Goal: Task Accomplishment & Management: Complete application form

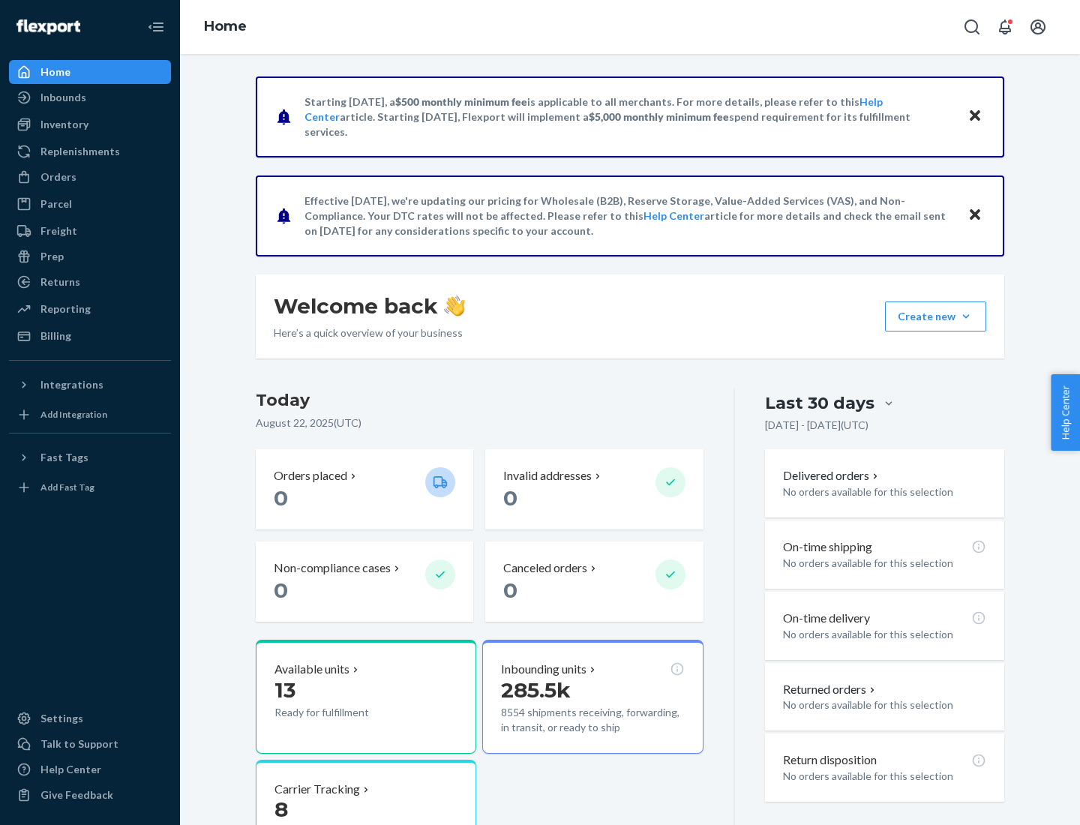
click at [966, 316] on button "Create new Create new inbound Create new order Create new product" at bounding box center [935, 316] width 101 height 30
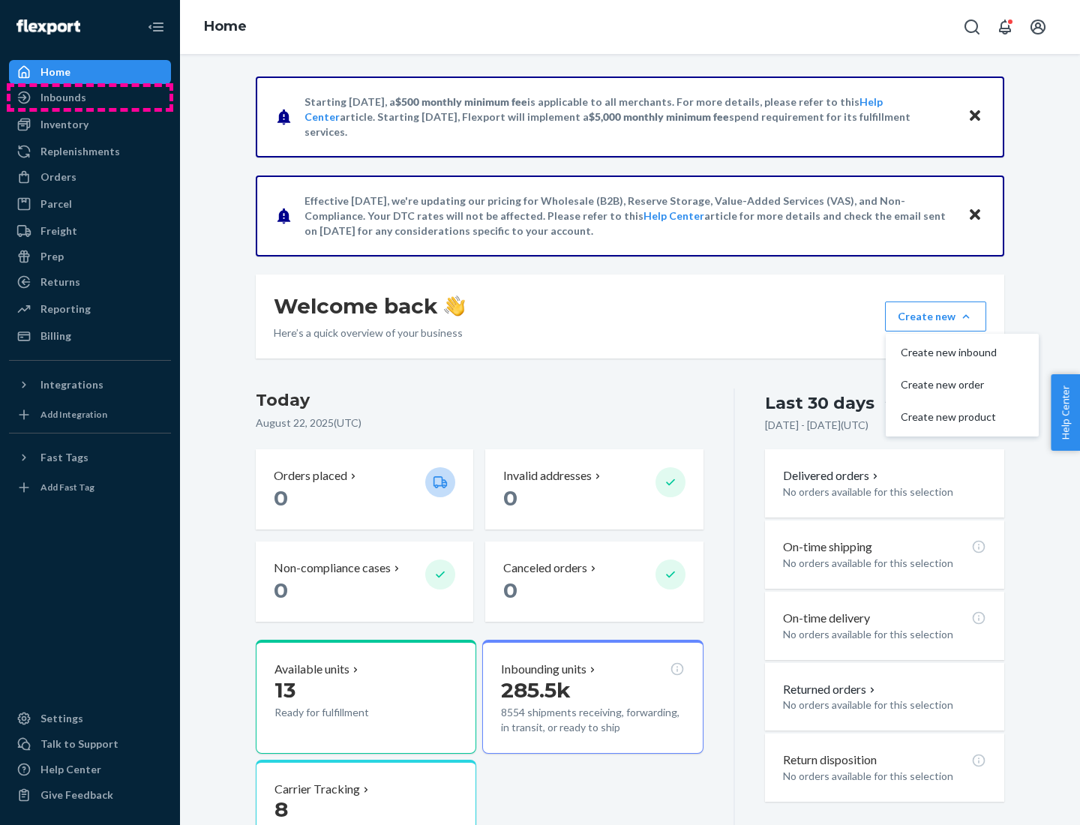
click at [90, 97] on div "Inbounds" at bounding box center [89, 97] width 159 height 21
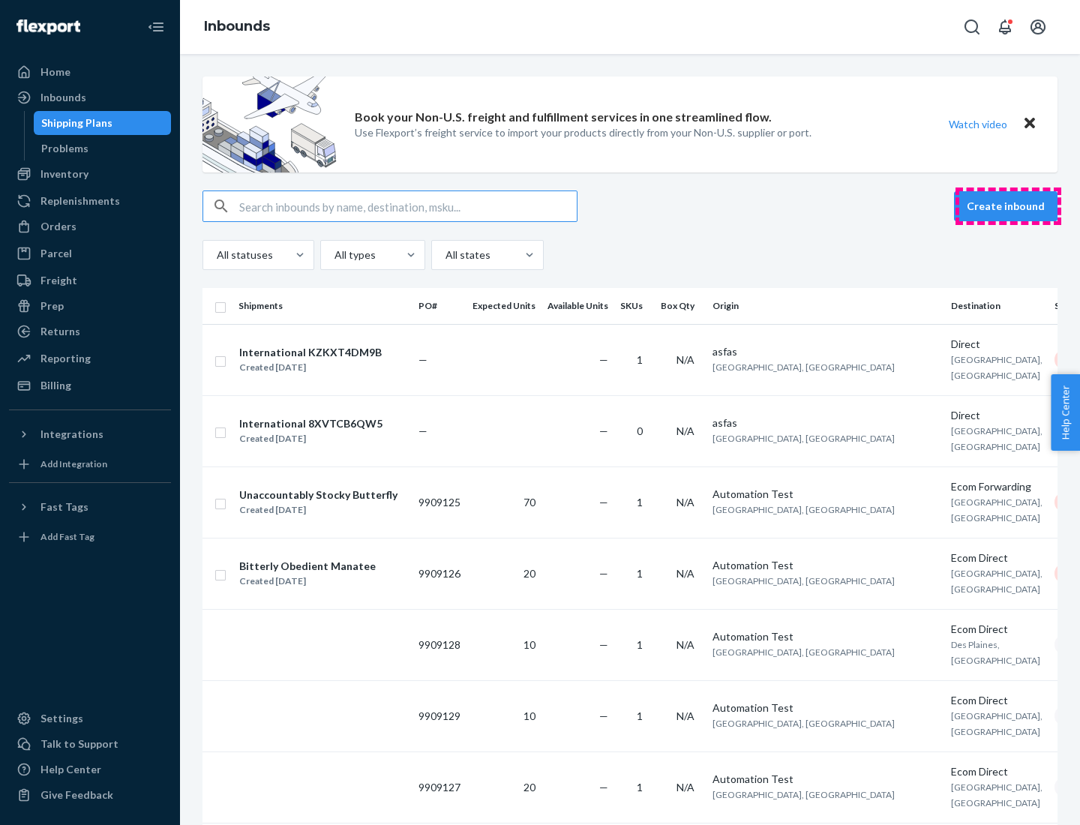
click at [1008, 206] on button "Create inbound" at bounding box center [1005, 206] width 103 height 30
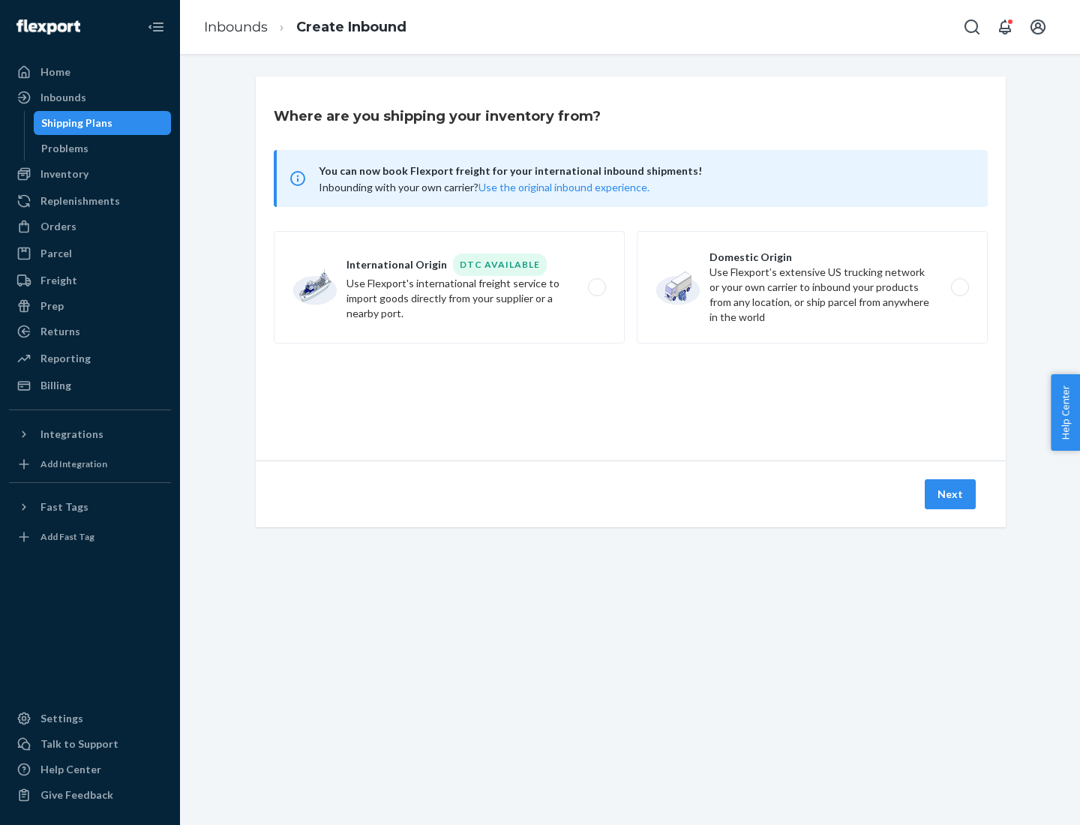
click at [812, 287] on label "Domestic Origin Use Flexport’s extensive US trucking network or your own carrie…" at bounding box center [812, 287] width 351 height 112
click at [959, 287] on input "Domestic Origin Use Flexport’s extensive US trucking network or your own carrie…" at bounding box center [964, 288] width 10 height 10
radio input "true"
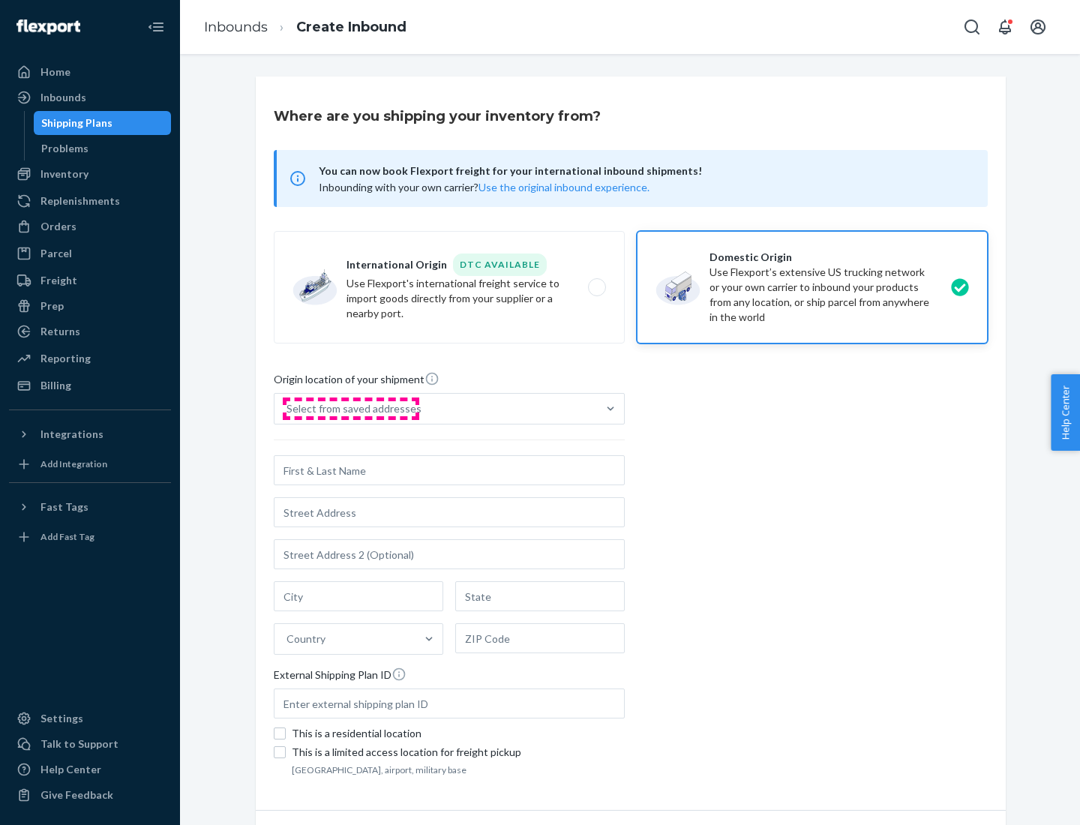
click at [350, 409] on div "Select from saved addresses" at bounding box center [353, 408] width 135 height 15
click at [288, 409] on input "Select from saved addresses" at bounding box center [286, 408] width 1 height 15
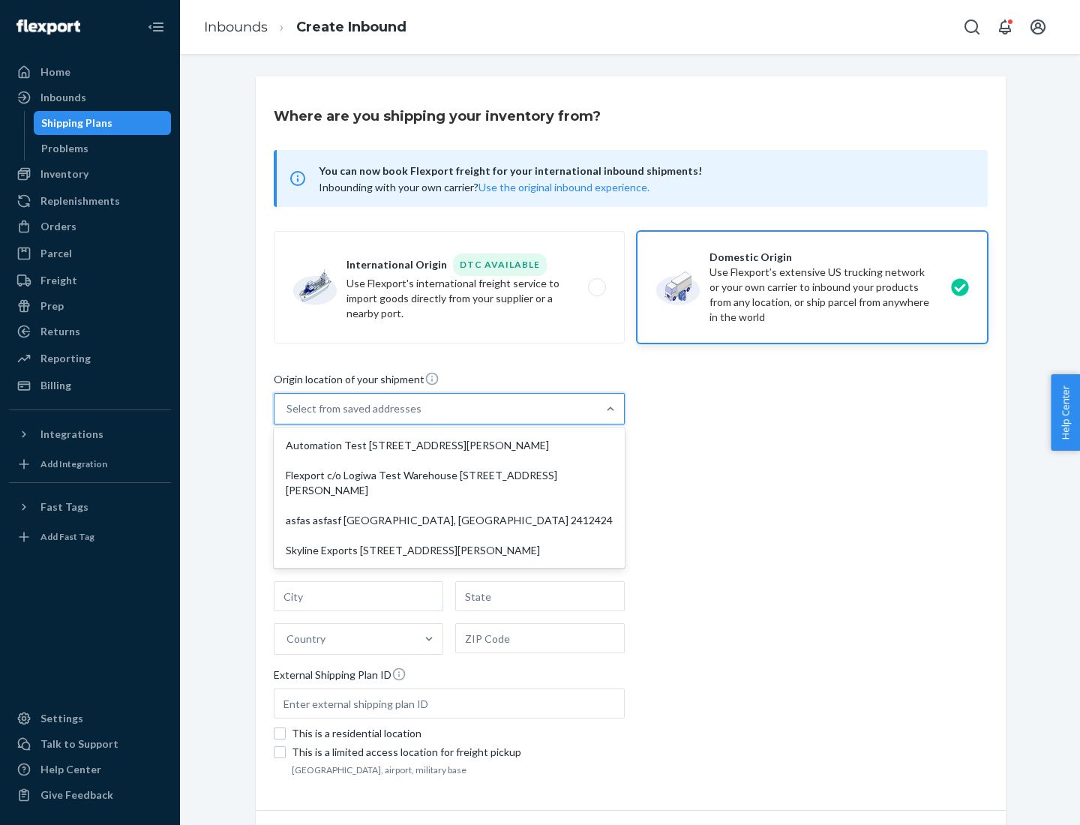
scroll to position [6, 0]
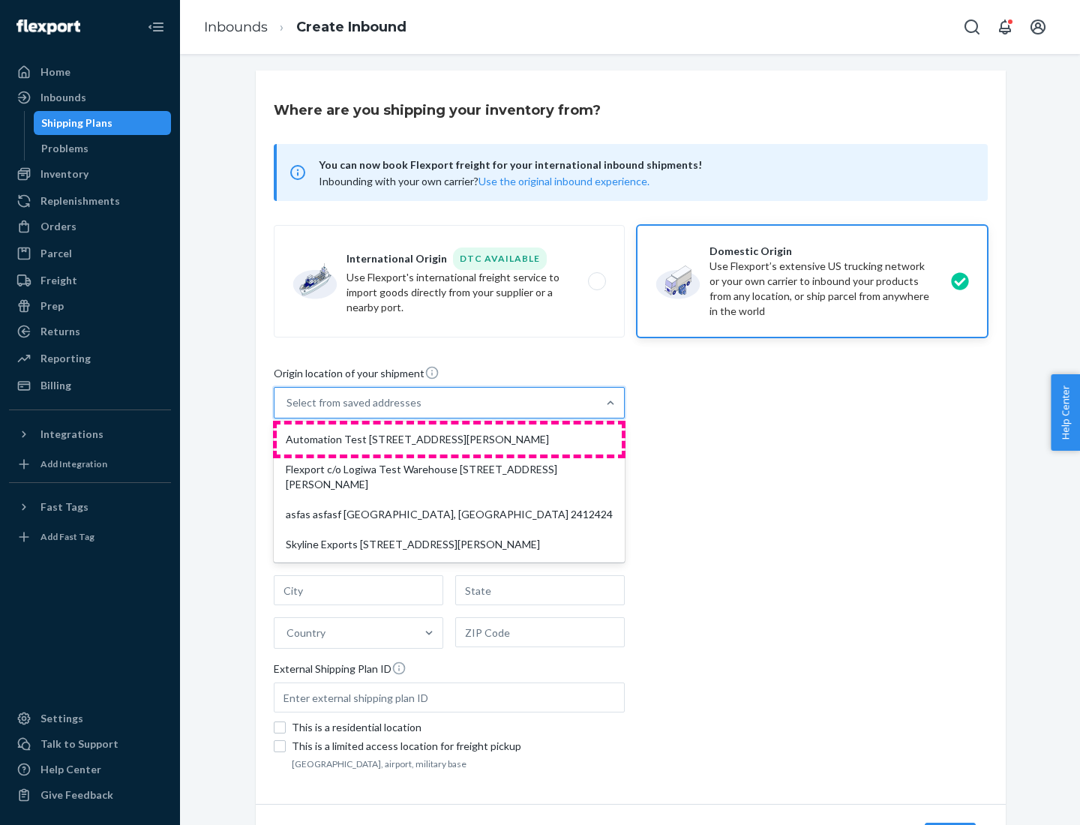
click at [449, 439] on div "Automation Test [STREET_ADDRESS][PERSON_NAME]" at bounding box center [449, 439] width 345 height 30
click at [288, 410] on input "option Automation Test [STREET_ADDRESS][PERSON_NAME] focused, 1 of 4. 4 results…" at bounding box center [286, 402] width 1 height 15
type input "Automation Test"
type input "9th Floor"
type input "[GEOGRAPHIC_DATA]"
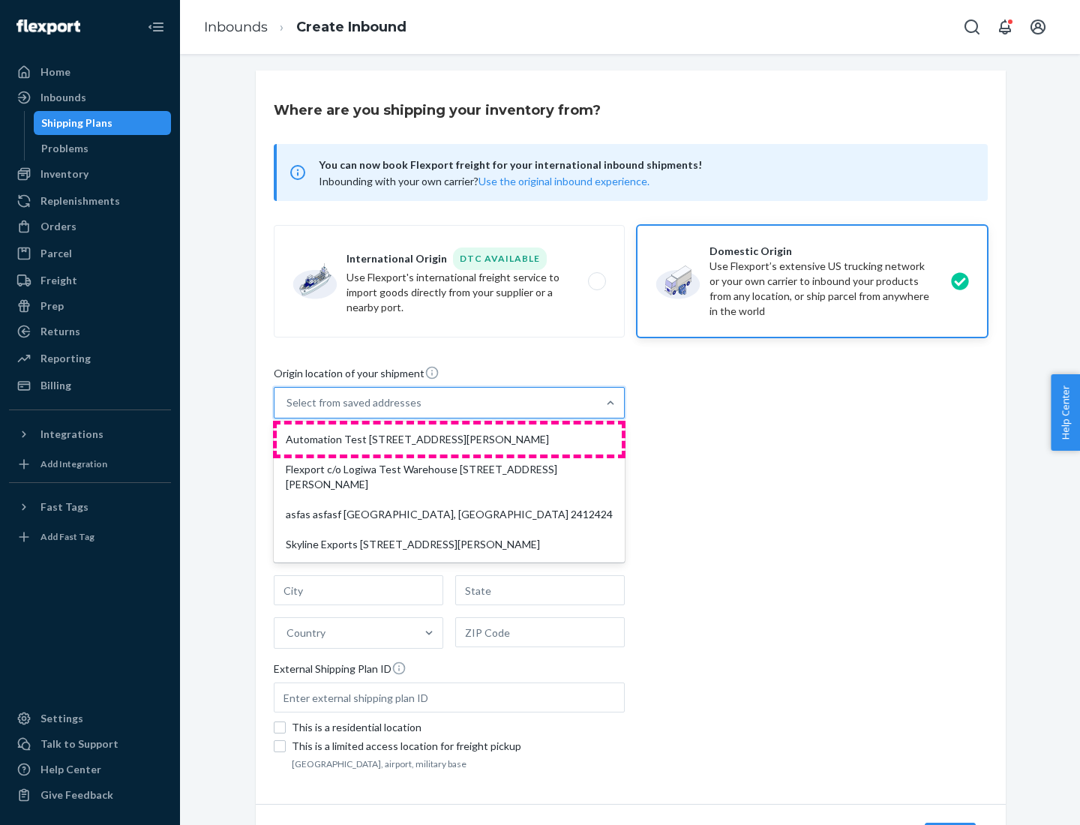
type input "CA"
type input "94104"
type input "[STREET_ADDRESS][PERSON_NAME]"
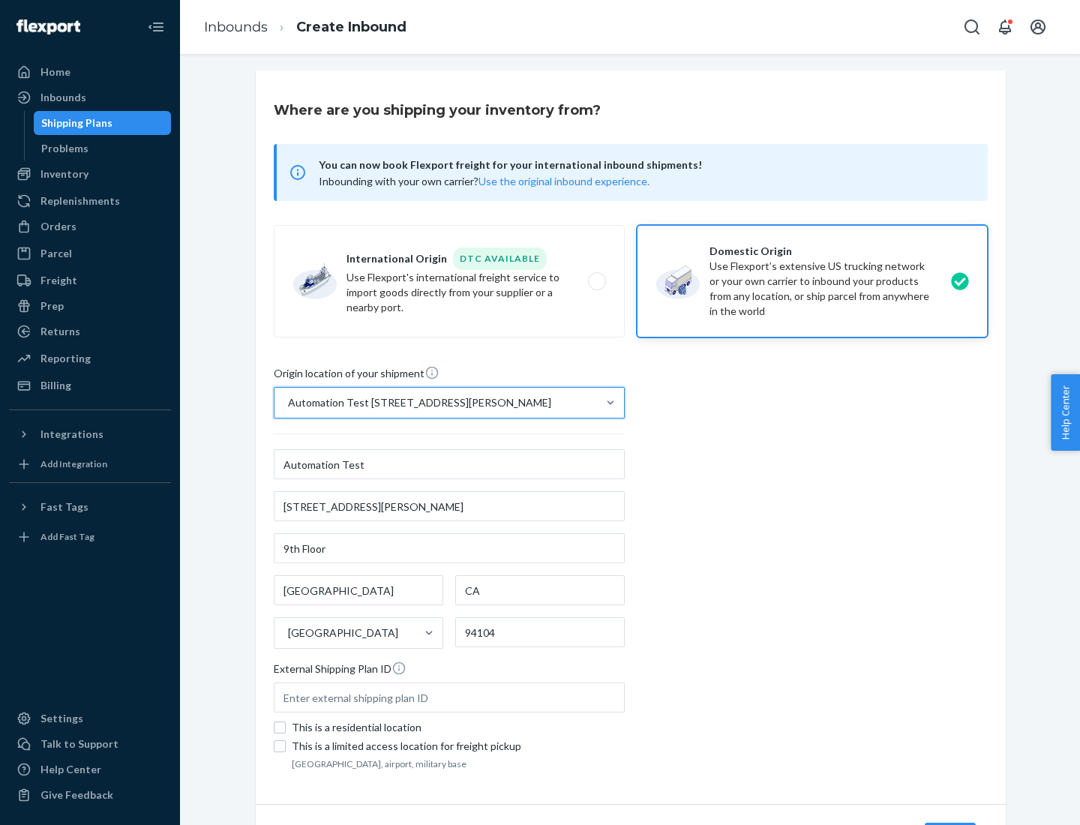
scroll to position [88, 0]
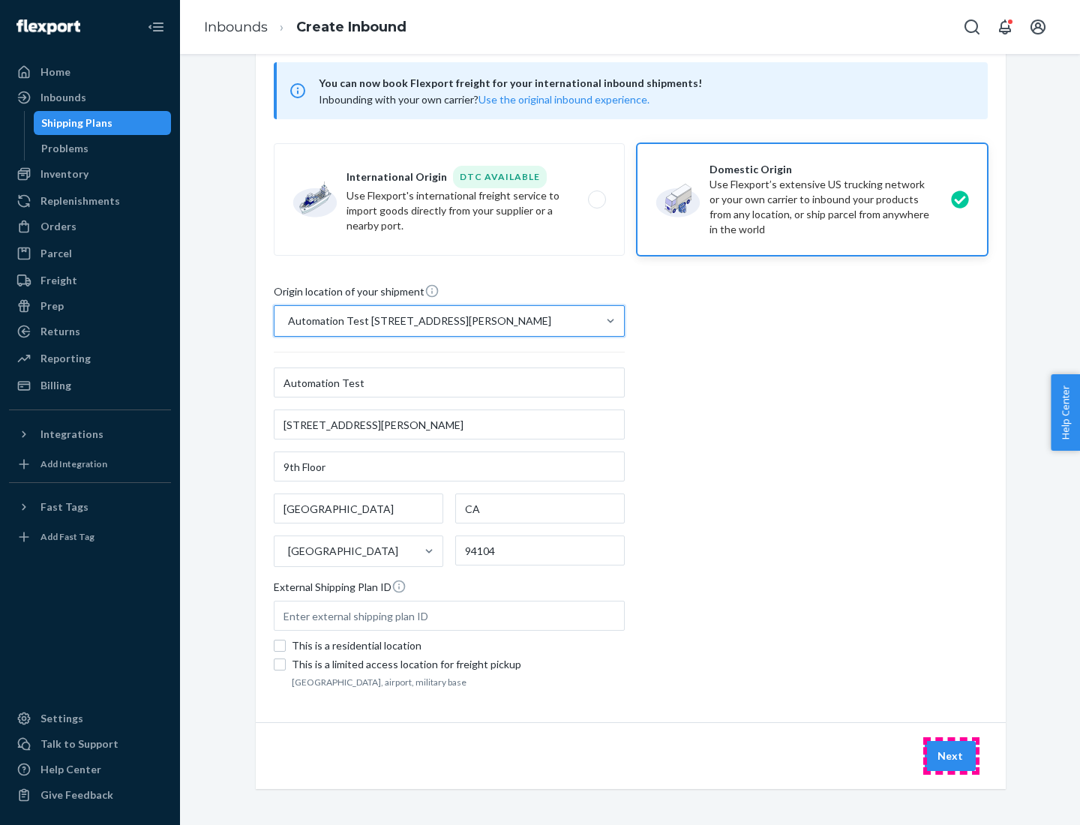
click at [951, 756] on button "Next" at bounding box center [950, 756] width 51 height 30
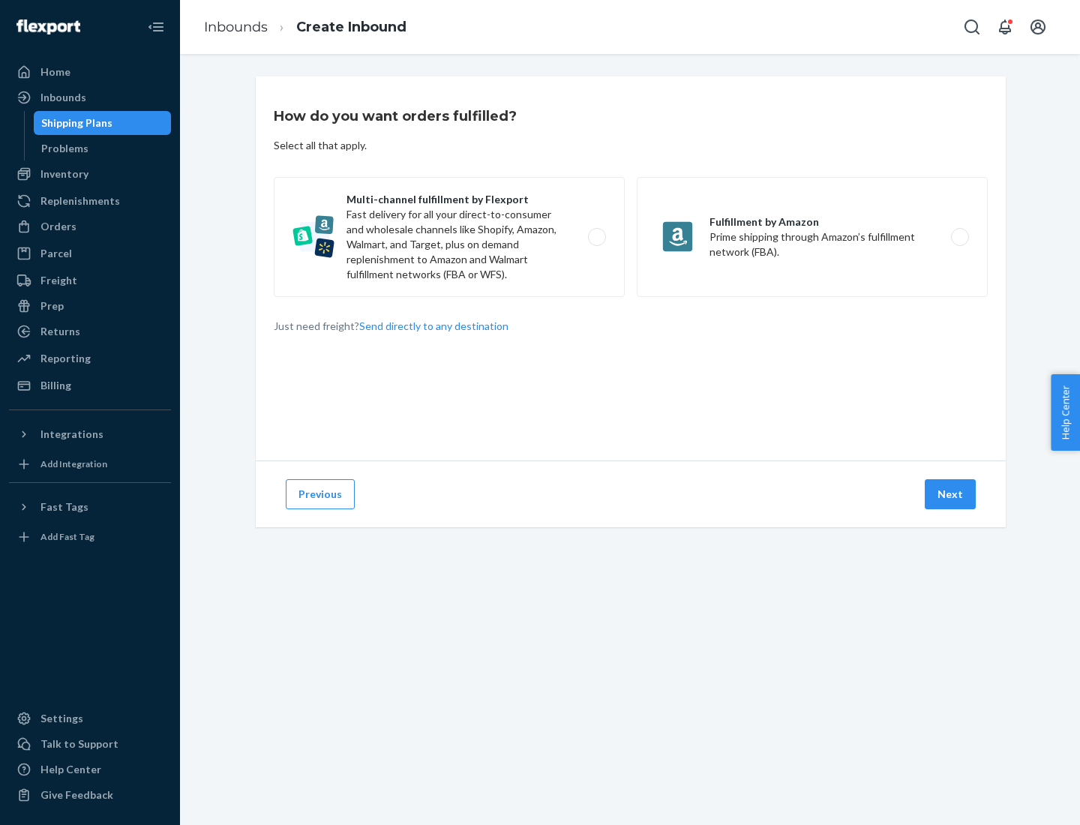
click at [449, 237] on label "Multi-channel fulfillment by Flexport Fast delivery for all your direct-to-cons…" at bounding box center [449, 237] width 351 height 120
click at [596, 237] on input "Multi-channel fulfillment by Flexport Fast delivery for all your direct-to-cons…" at bounding box center [601, 237] width 10 height 10
radio input "true"
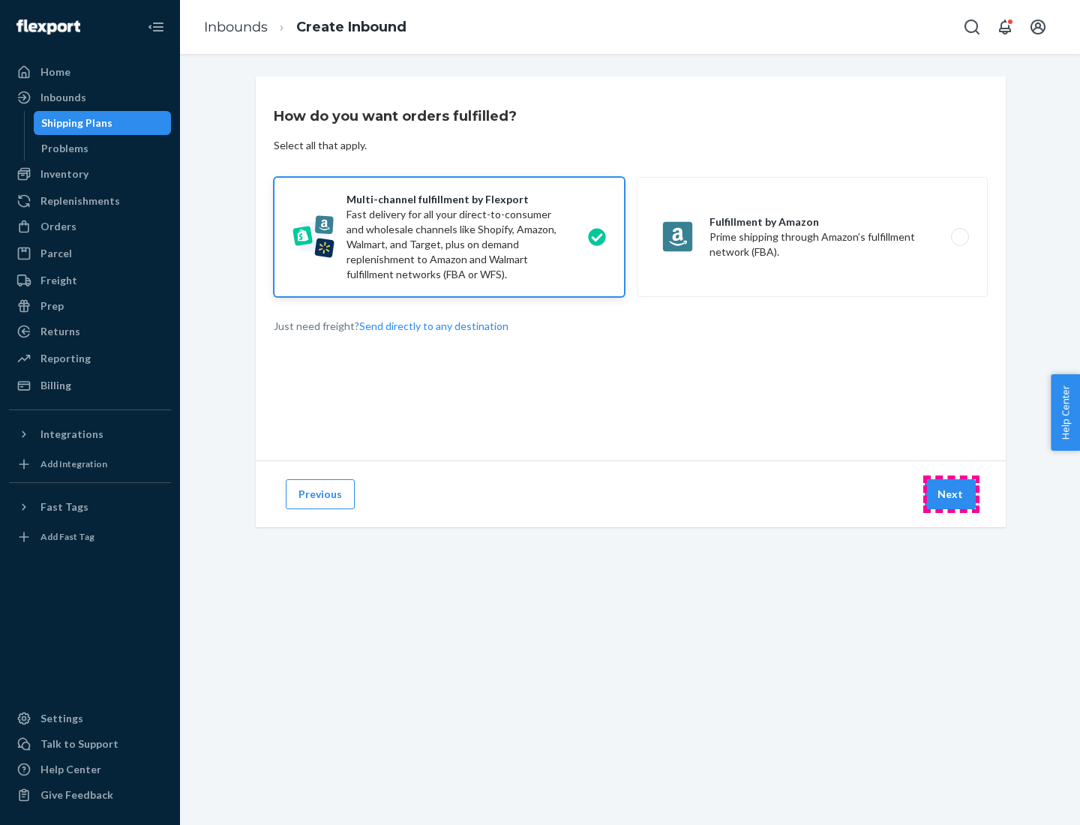
click at [951, 494] on button "Next" at bounding box center [950, 494] width 51 height 30
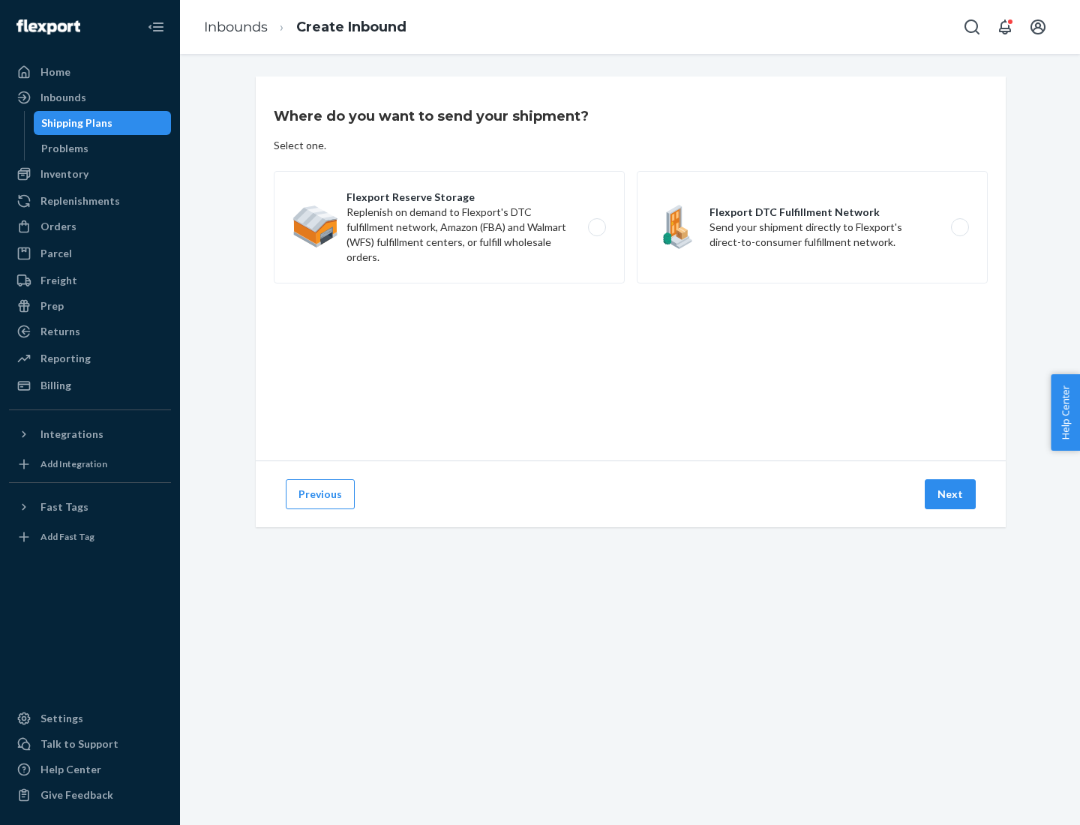
click at [812, 227] on label "Flexport DTC Fulfillment Network Send your shipment directly to Flexport's dire…" at bounding box center [812, 227] width 351 height 112
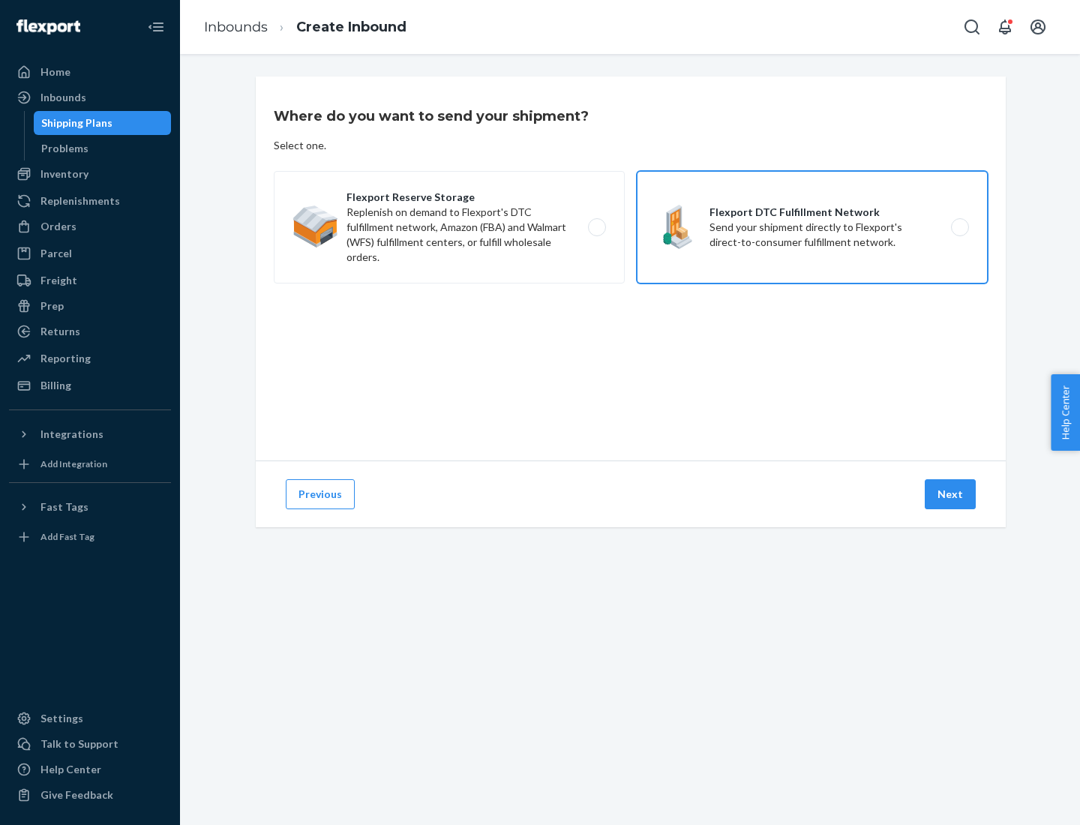
click at [959, 227] on input "Flexport DTC Fulfillment Network Send your shipment directly to Flexport's dire…" at bounding box center [964, 228] width 10 height 10
radio input "true"
click at [951, 494] on button "Next" at bounding box center [950, 494] width 51 height 30
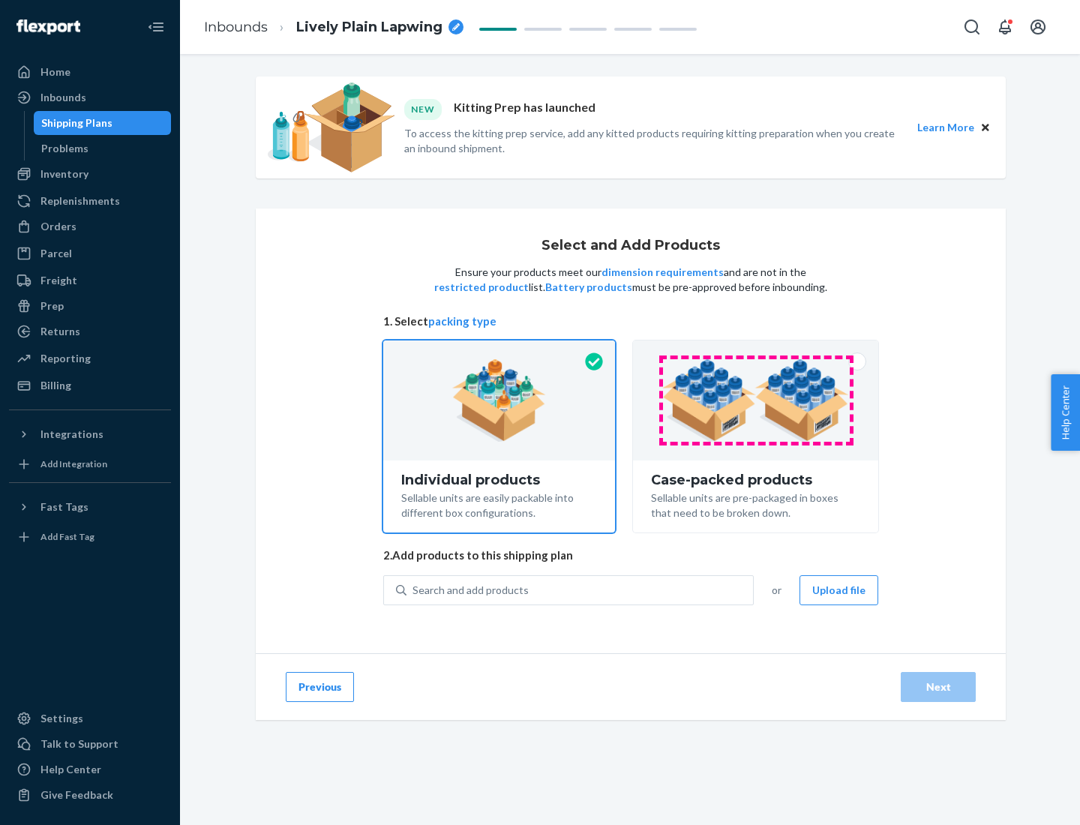
click at [756, 400] on img at bounding box center [755, 400] width 187 height 82
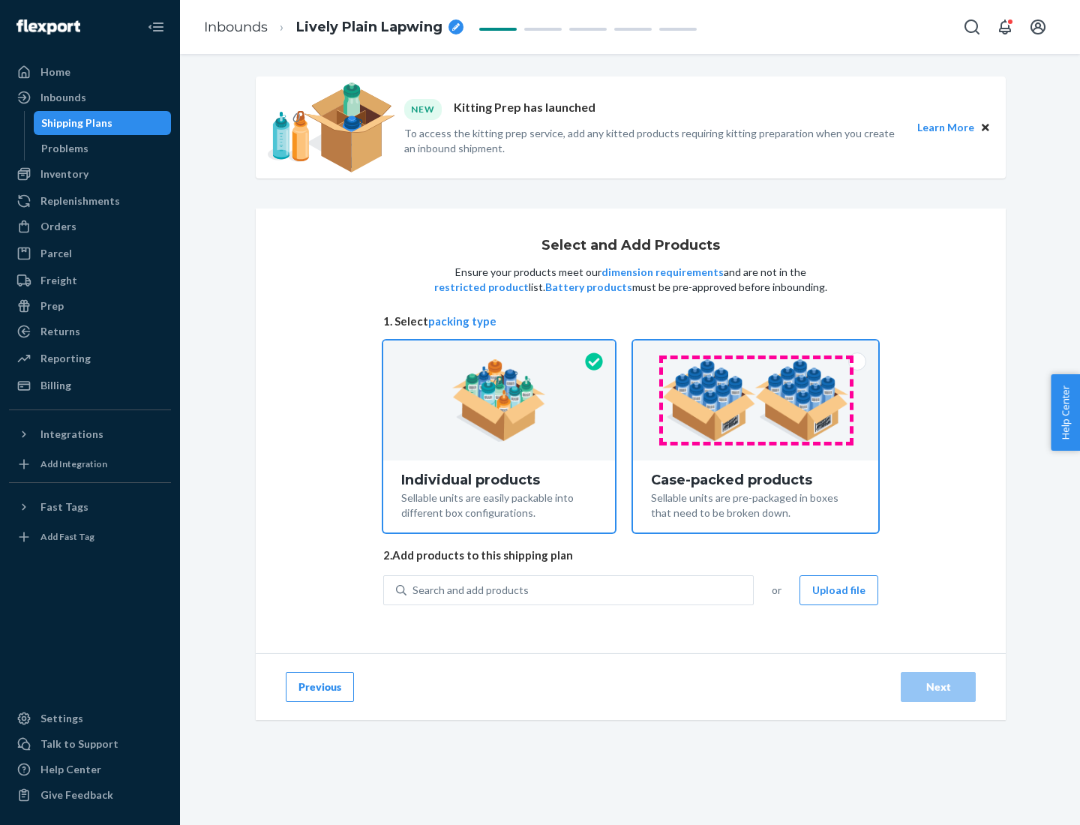
click at [756, 350] on input "Case-packed products Sellable units are pre-packaged in boxes that need to be b…" at bounding box center [756, 345] width 10 height 10
radio input "true"
radio input "false"
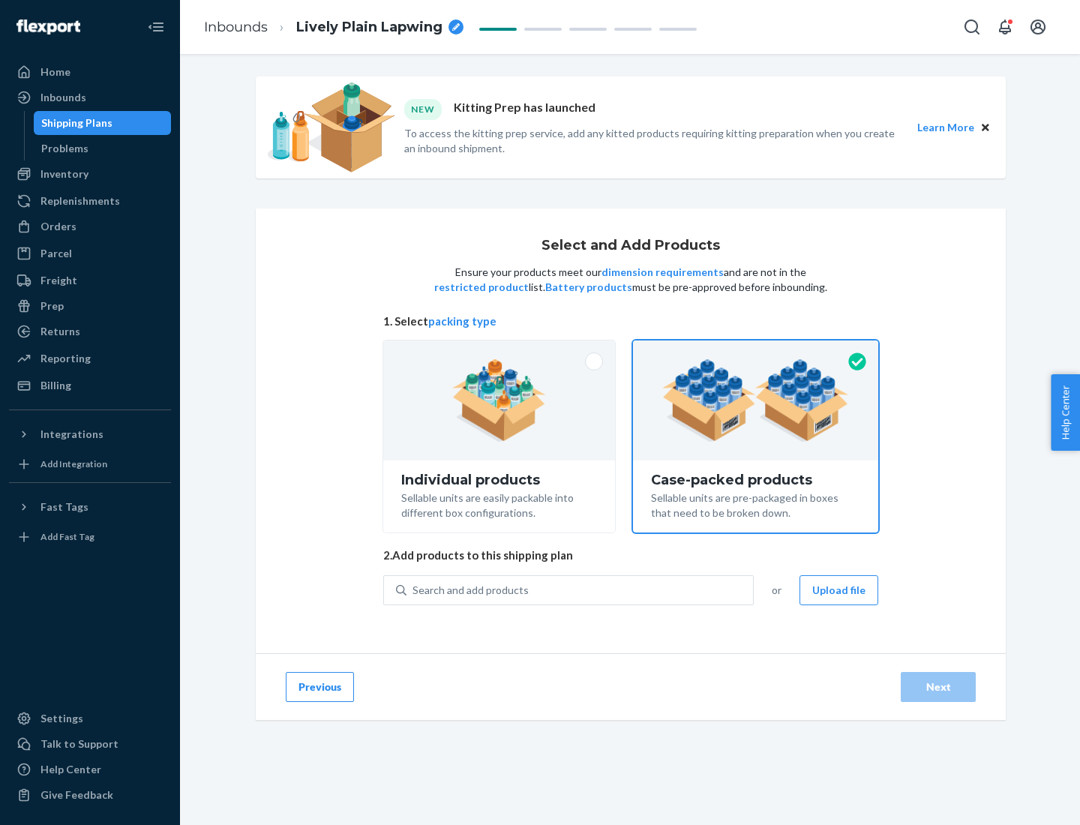
click at [580, 589] on div "Search and add products" at bounding box center [579, 590] width 346 height 27
click at [414, 589] on input "Search and add products" at bounding box center [412, 590] width 1 height 15
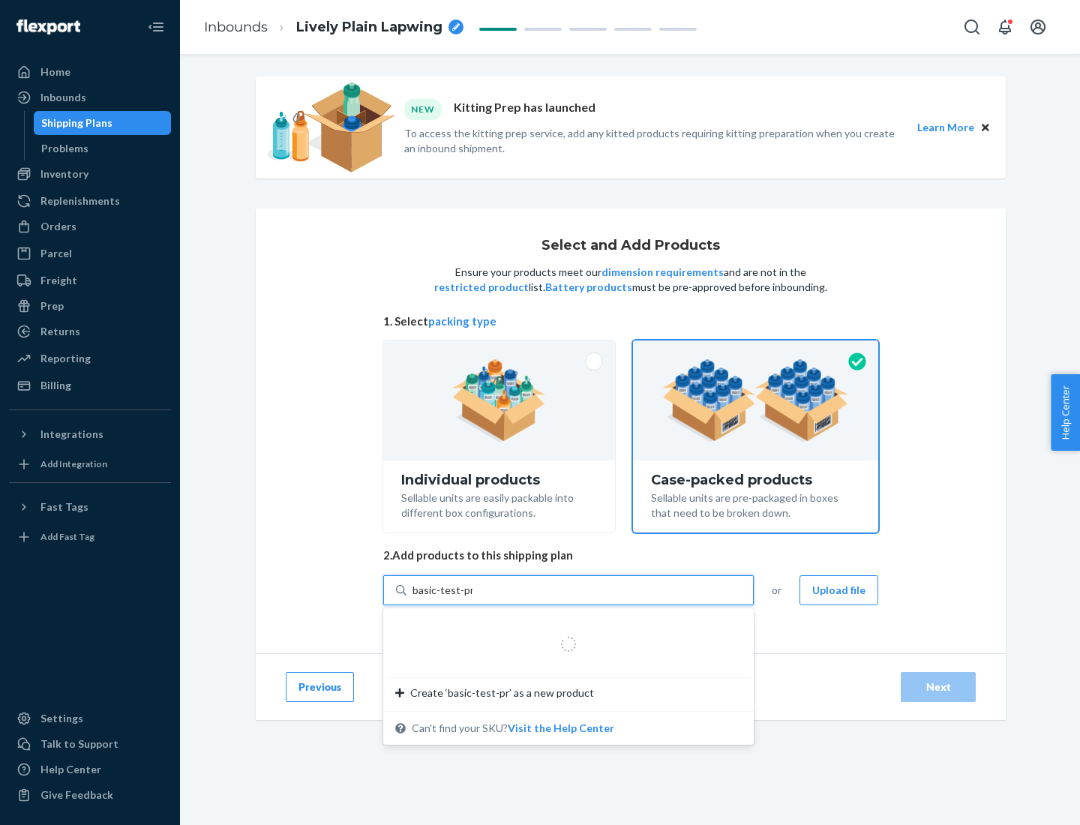
type input "basic-test-product-1"
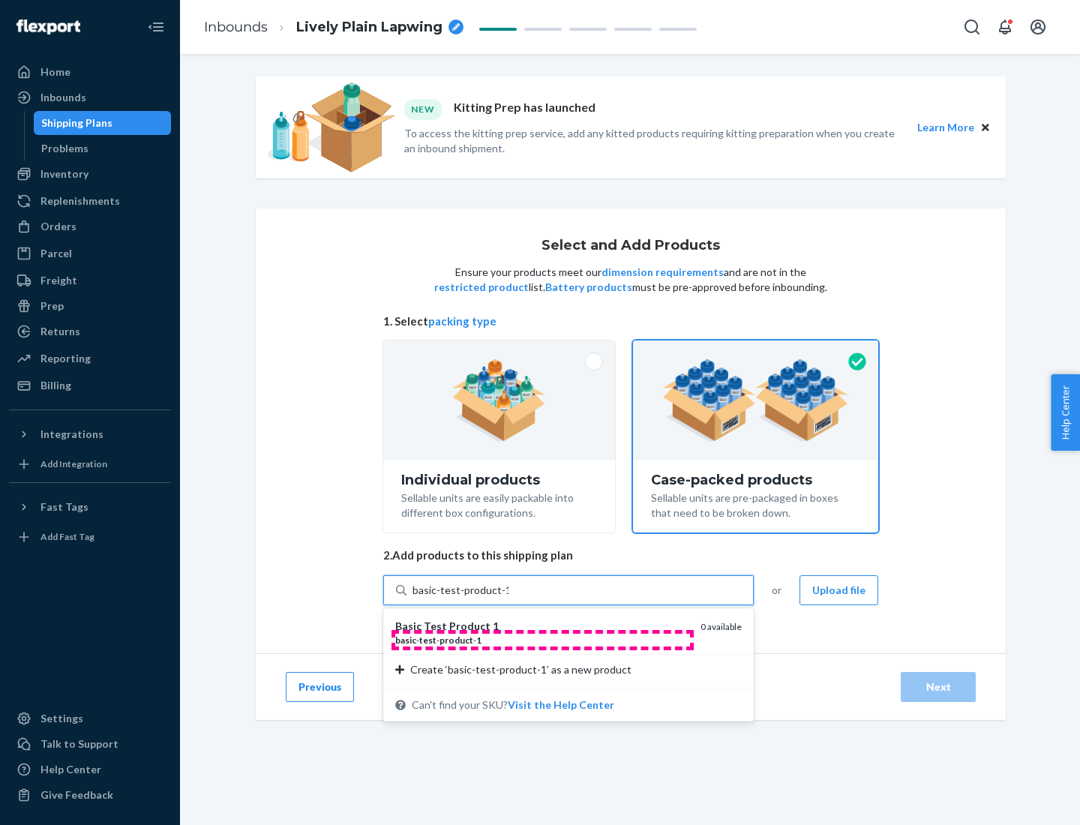
click at [542, 640] on div "basic - test - product - 1" at bounding box center [541, 640] width 293 height 13
click at [508, 598] on input "basic-test-product-1" at bounding box center [460, 590] width 96 height 15
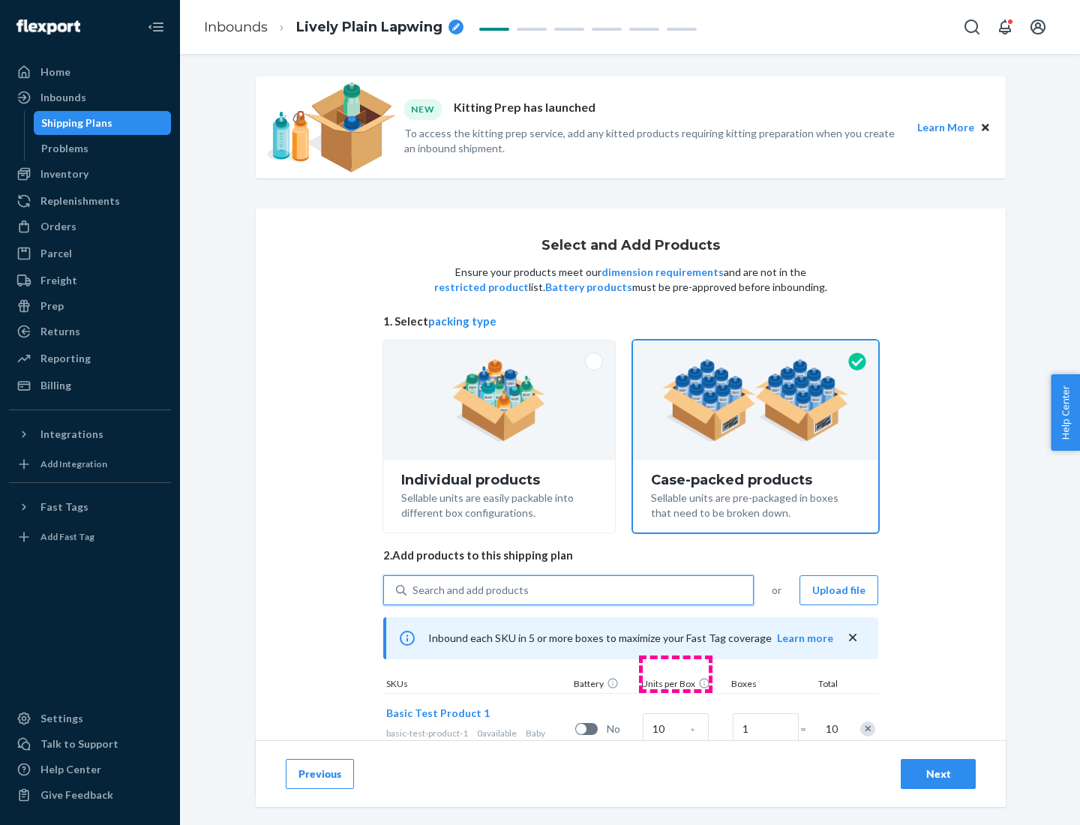
scroll to position [54, 0]
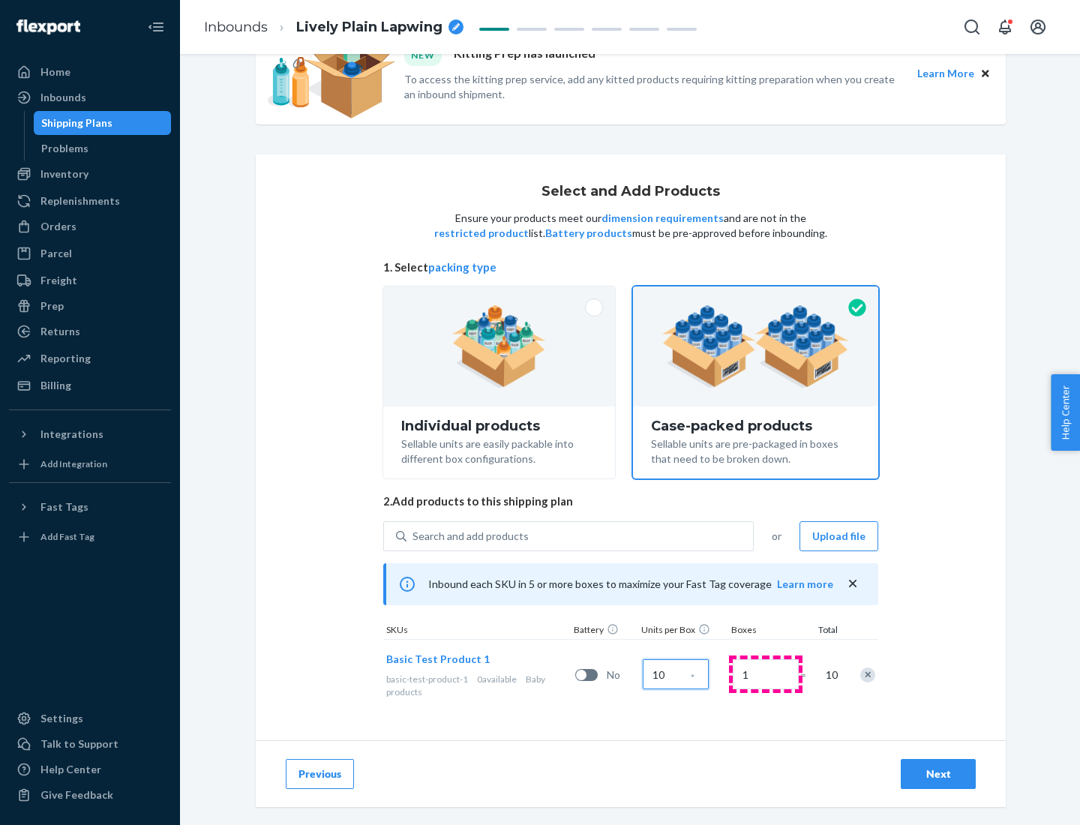
type input "10"
type input "7"
click at [938, 774] on div "Next" at bounding box center [937, 773] width 49 height 15
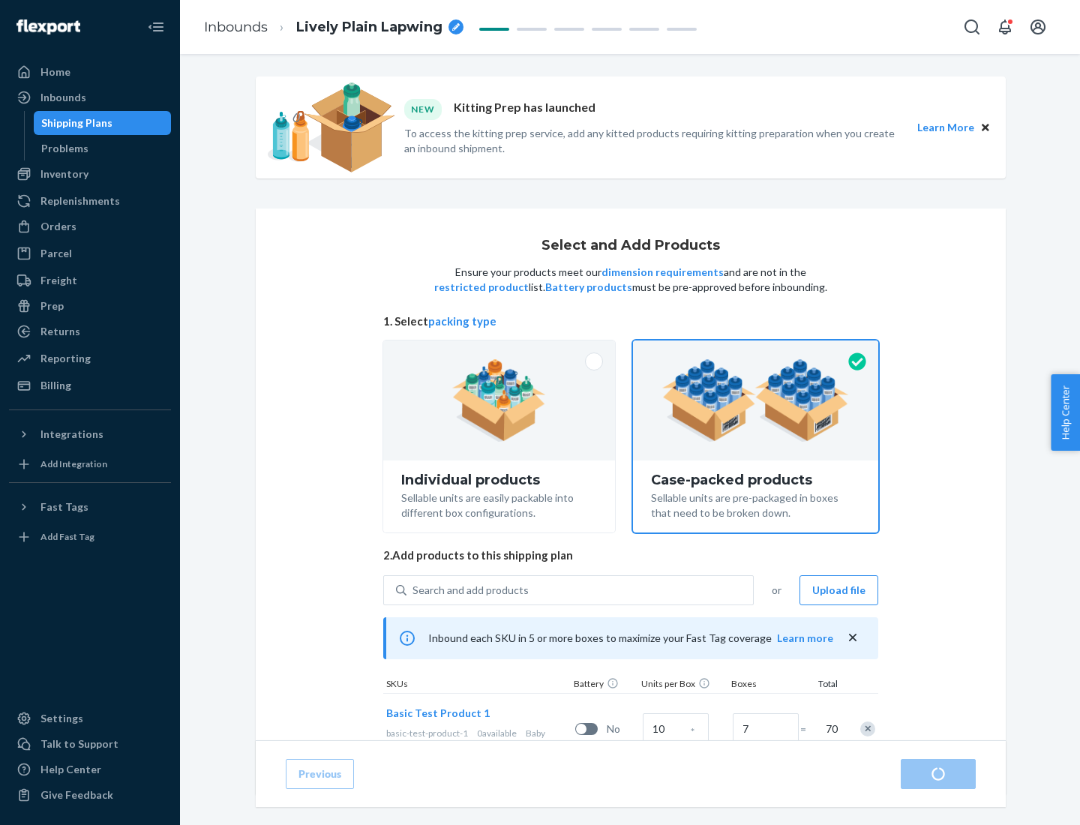
radio input "true"
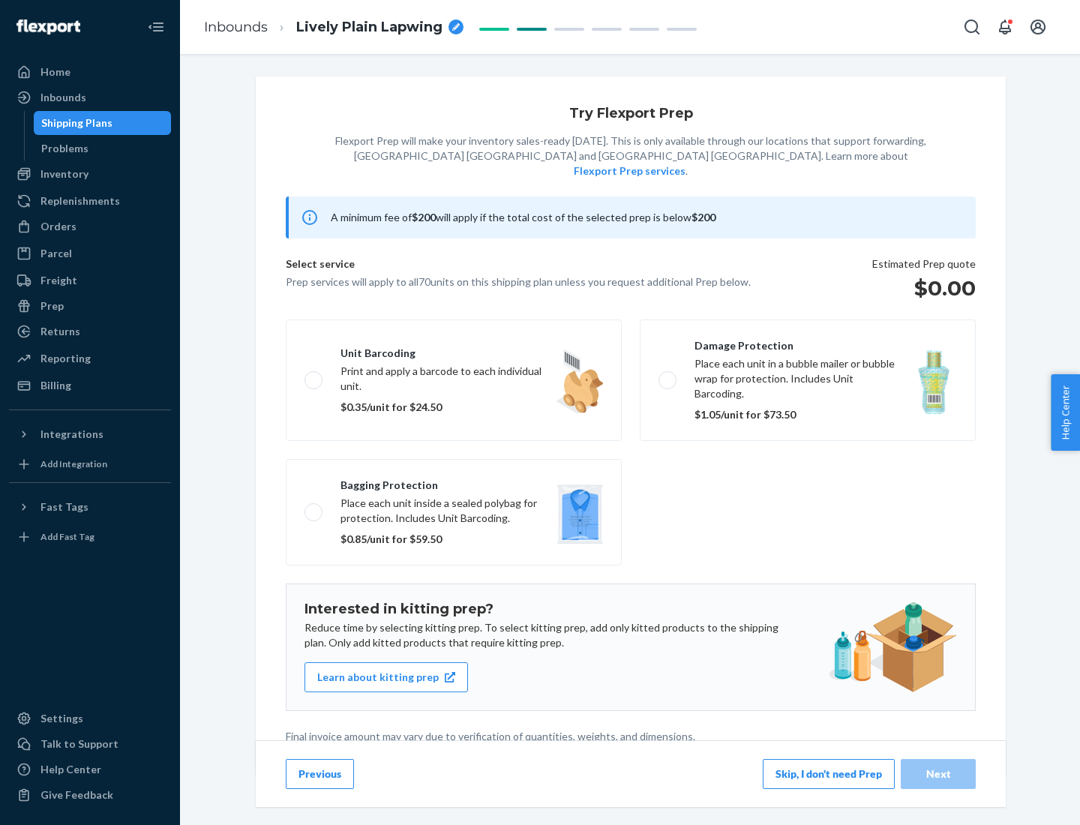
scroll to position [4, 0]
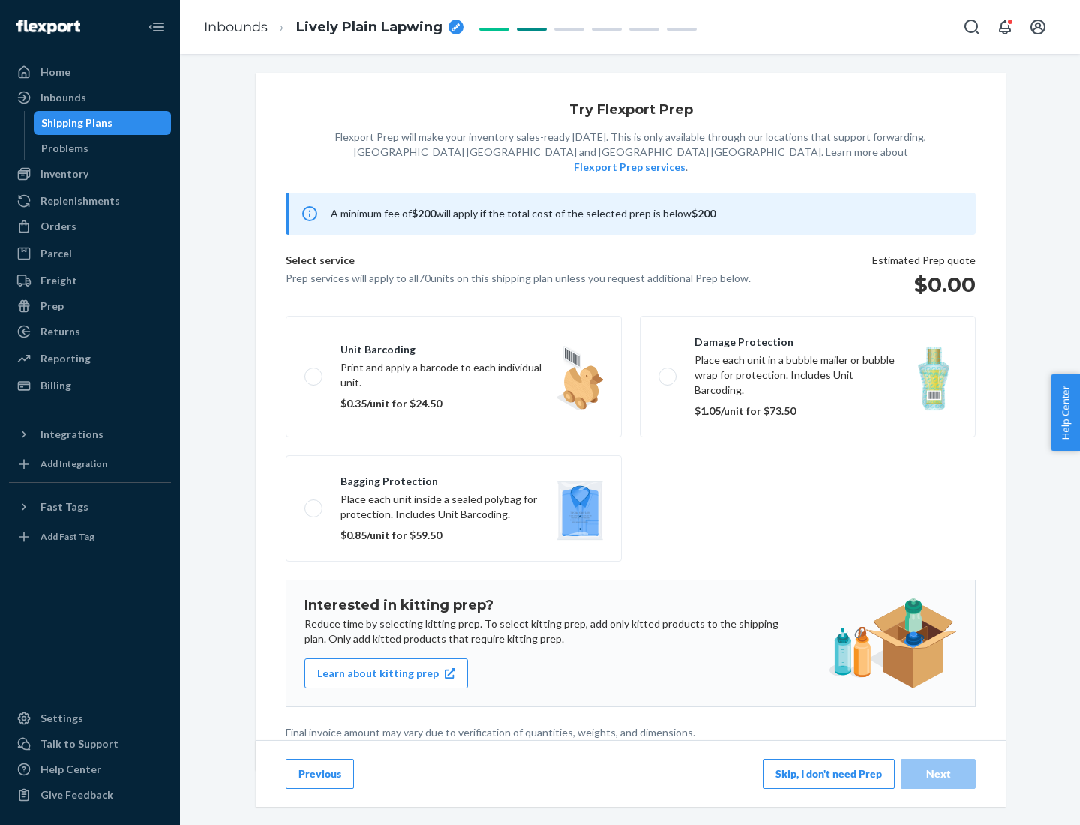
click at [454, 478] on label "Bagging protection Place each unit inside a sealed polybag for protection. Incl…" at bounding box center [454, 508] width 336 height 106
click at [314, 503] on input "Bagging protection Place each unit inside a sealed polybag for protection. Incl…" at bounding box center [309, 508] width 10 height 10
checkbox input "true"
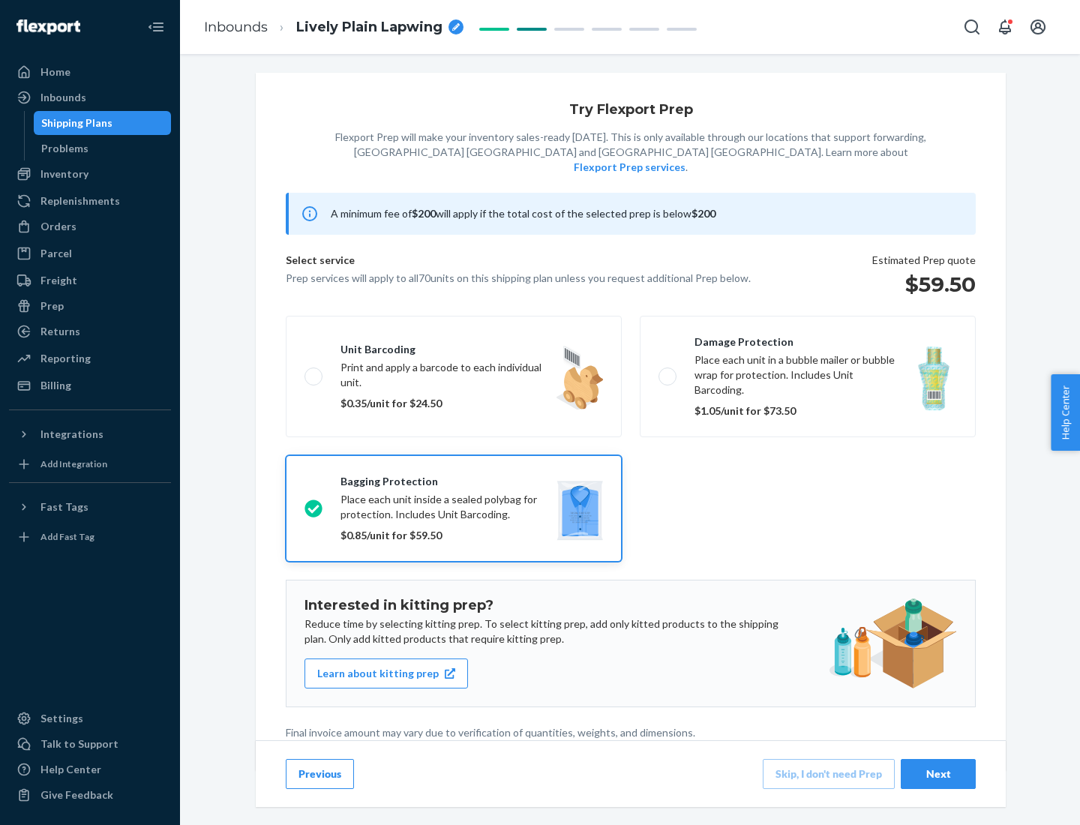
click at [938, 773] on div "Next" at bounding box center [937, 773] width 49 height 15
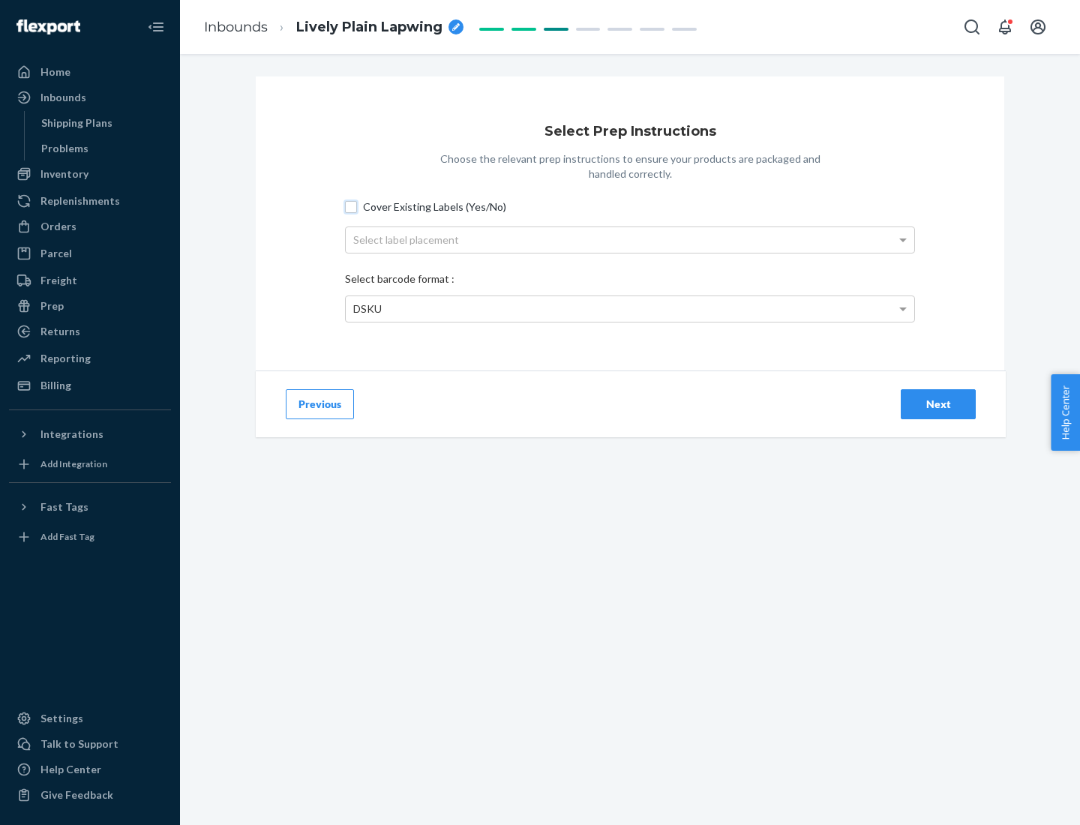
click at [351, 206] on input "Cover Existing Labels (Yes/No)" at bounding box center [351, 207] width 12 height 12
checkbox input "true"
click at [630, 239] on div "Select label placement" at bounding box center [630, 239] width 568 height 25
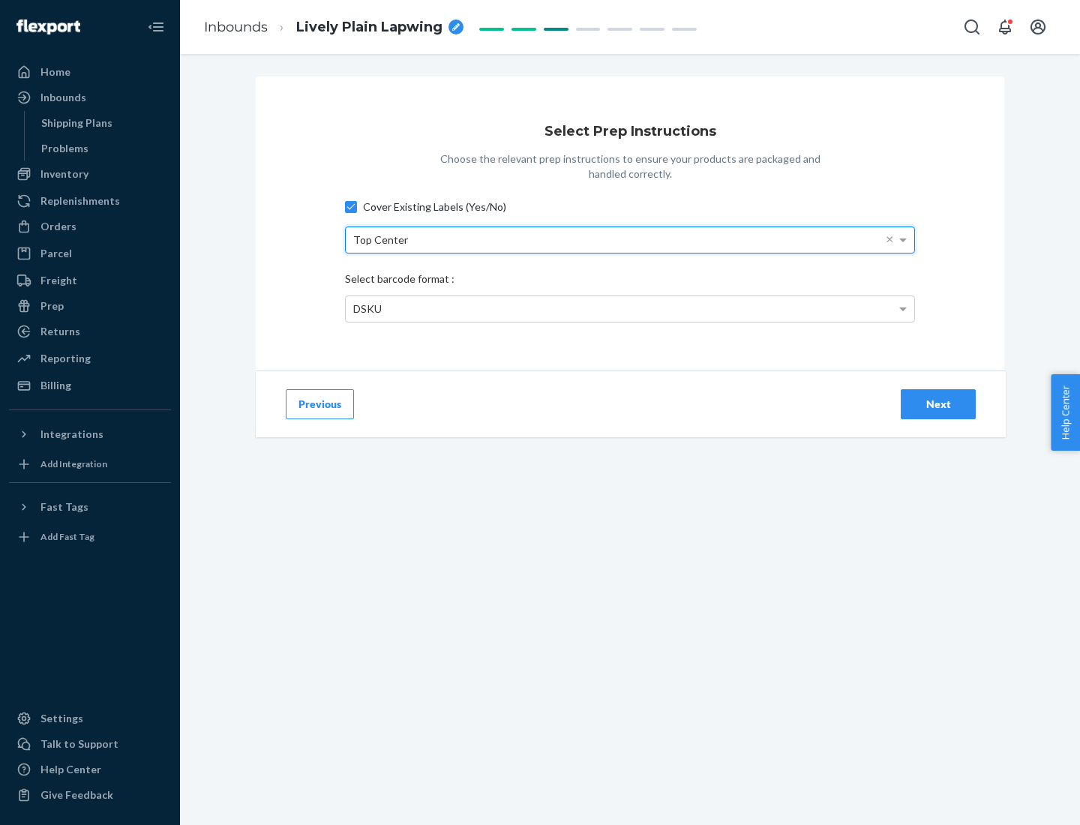
click at [630, 308] on div "DSKU" at bounding box center [630, 308] width 568 height 25
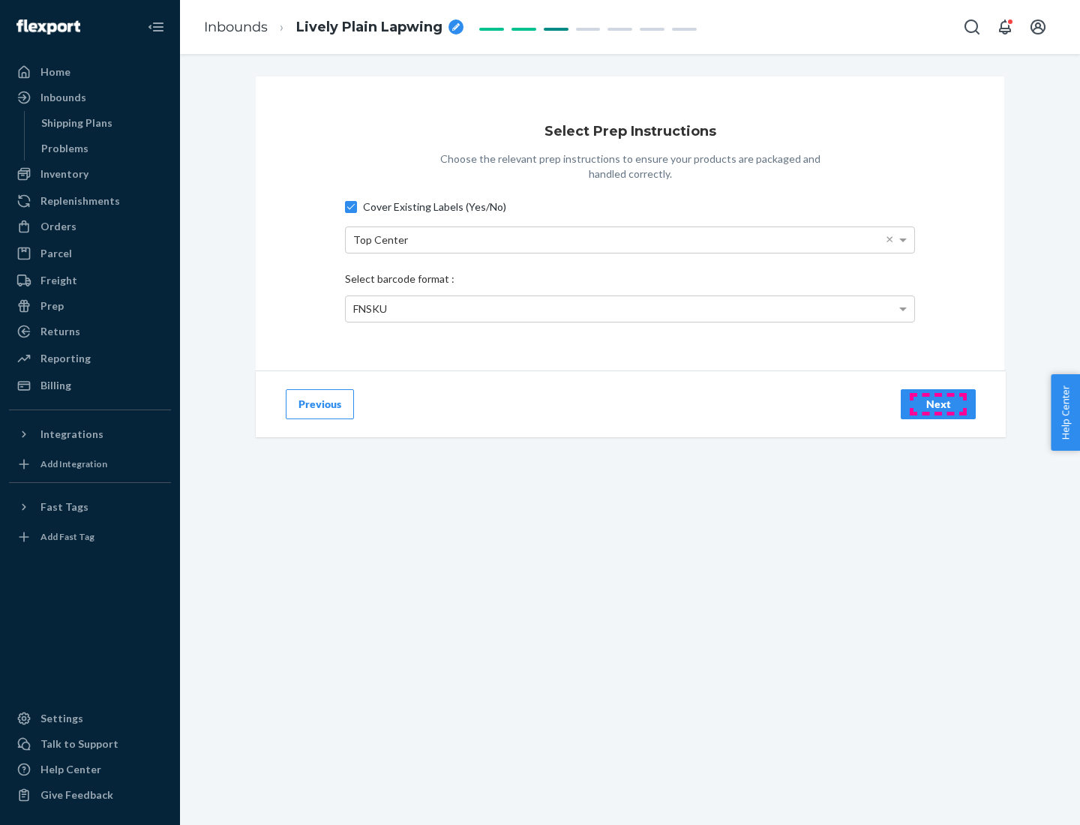
click at [938, 403] on div "Next" at bounding box center [937, 404] width 49 height 15
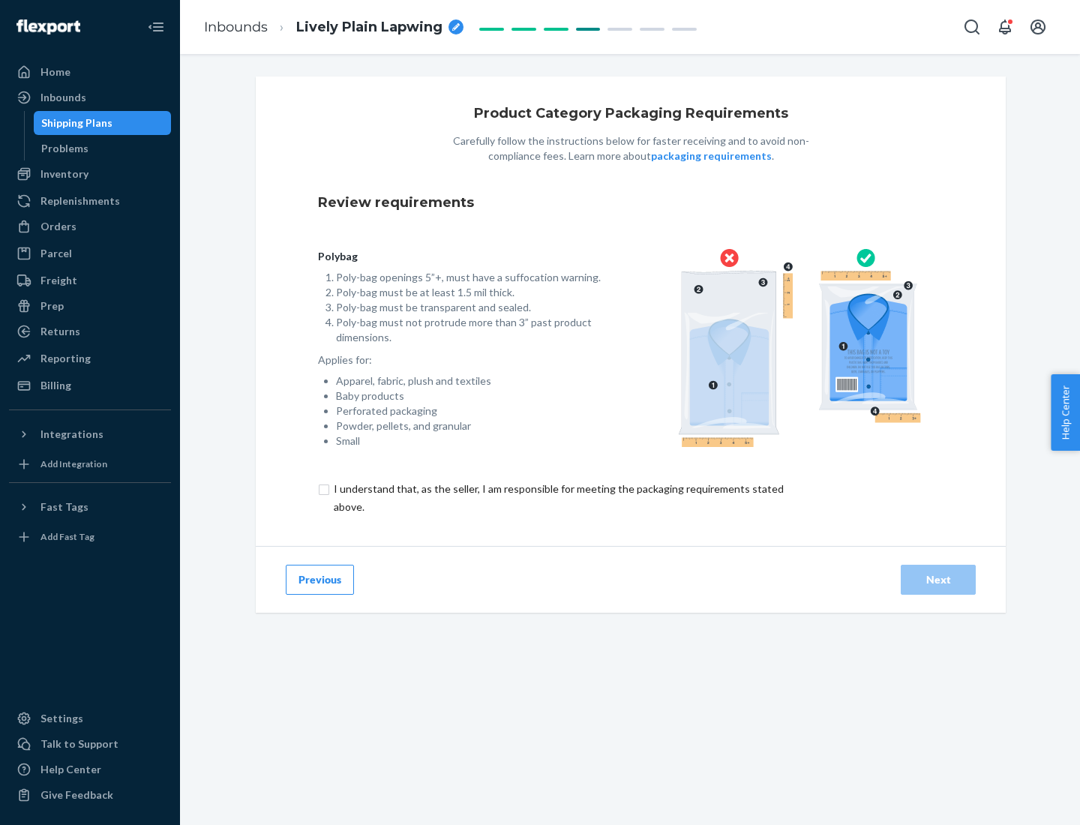
click at [557, 497] on input "checkbox" at bounding box center [567, 498] width 499 height 36
checkbox input "true"
click at [938, 579] on div "Next" at bounding box center [937, 579] width 49 height 15
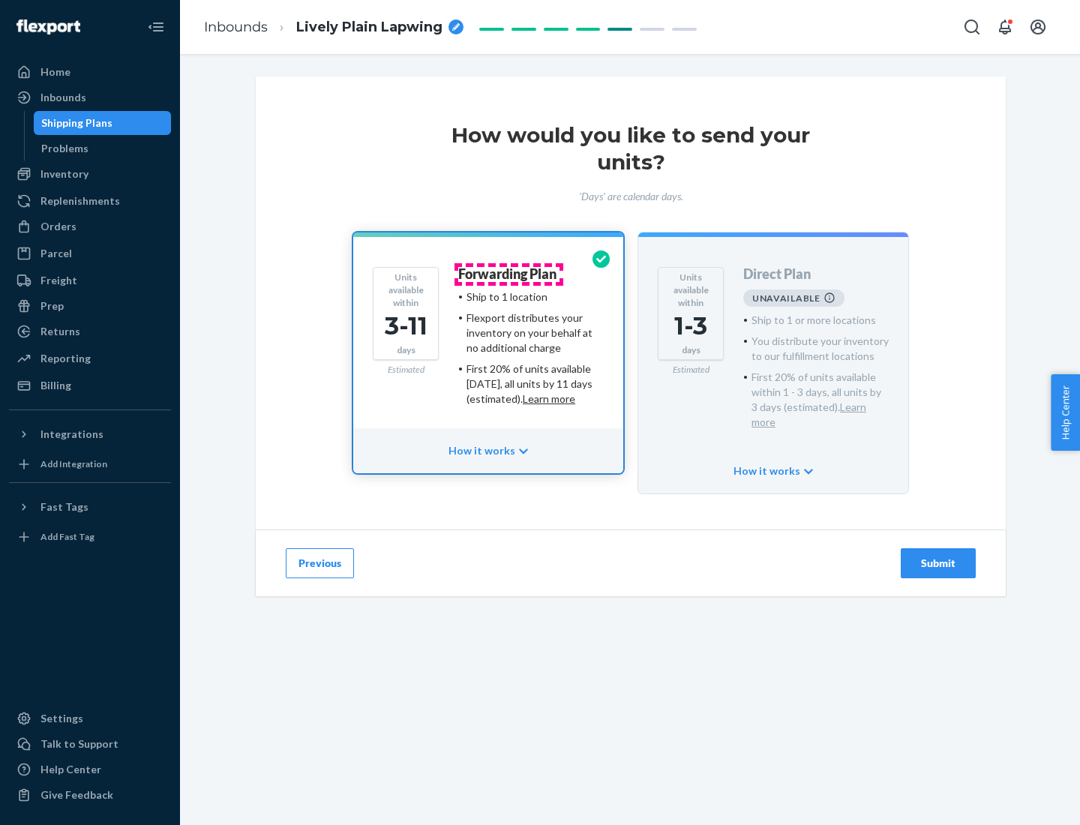
click at [508, 274] on h4 "Forwarding Plan" at bounding box center [507, 274] width 98 height 15
click at [938, 556] on div "Submit" at bounding box center [937, 563] width 49 height 15
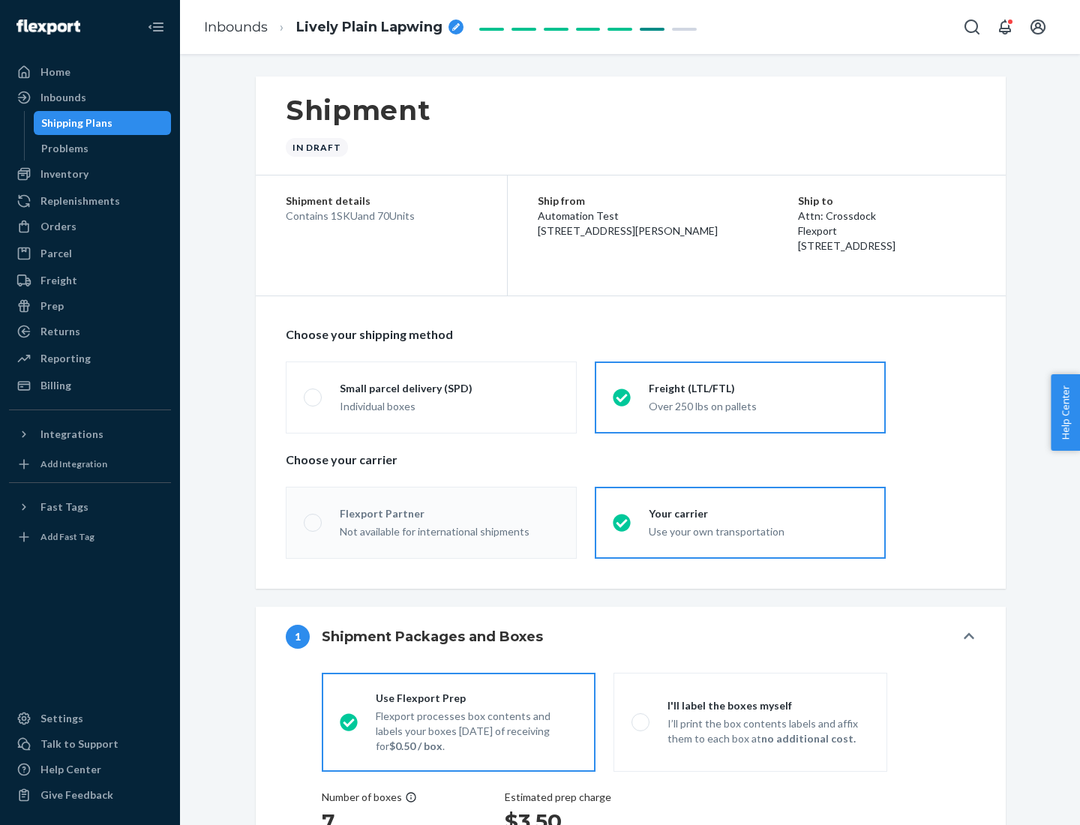
radio input "true"
radio input "false"
radio input "true"
radio input "false"
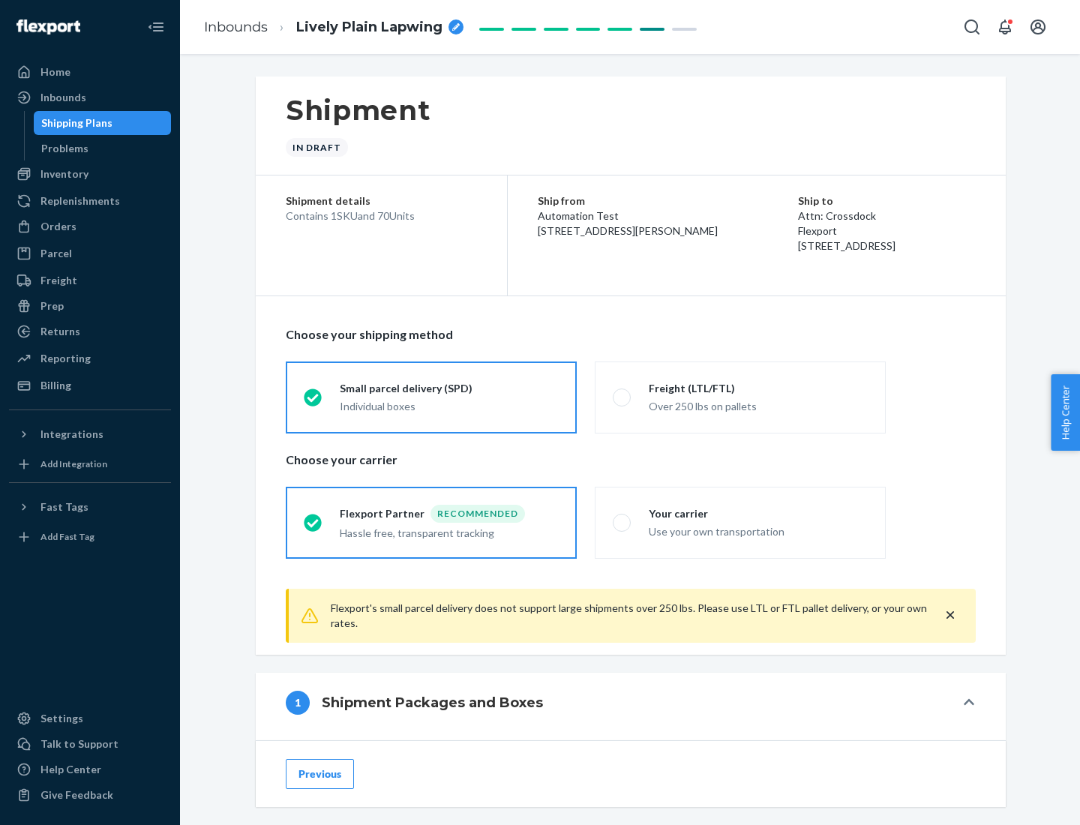
click at [740, 397] on div "Over 250 lbs on pallets" at bounding box center [758, 405] width 219 height 18
click at [622, 397] on input "Freight (LTL/FTL) Over 250 lbs on pallets" at bounding box center [618, 397] width 10 height 10
radio input "true"
radio input "false"
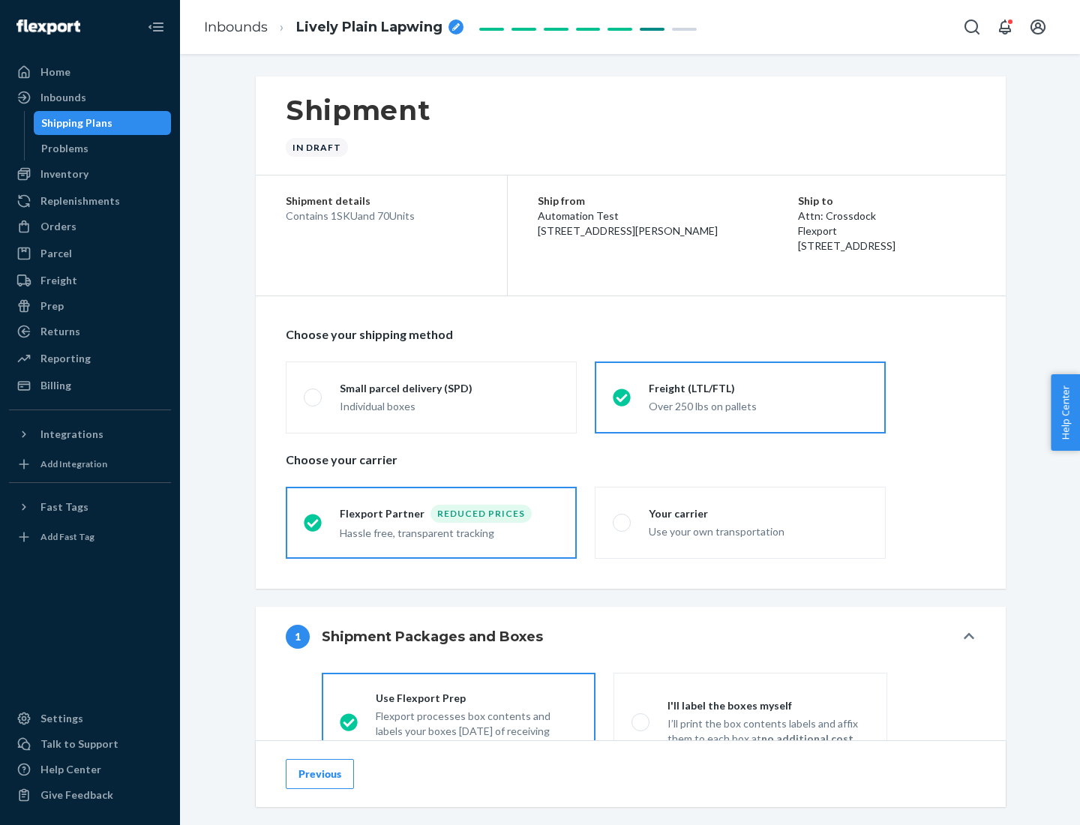
scroll to position [83, 0]
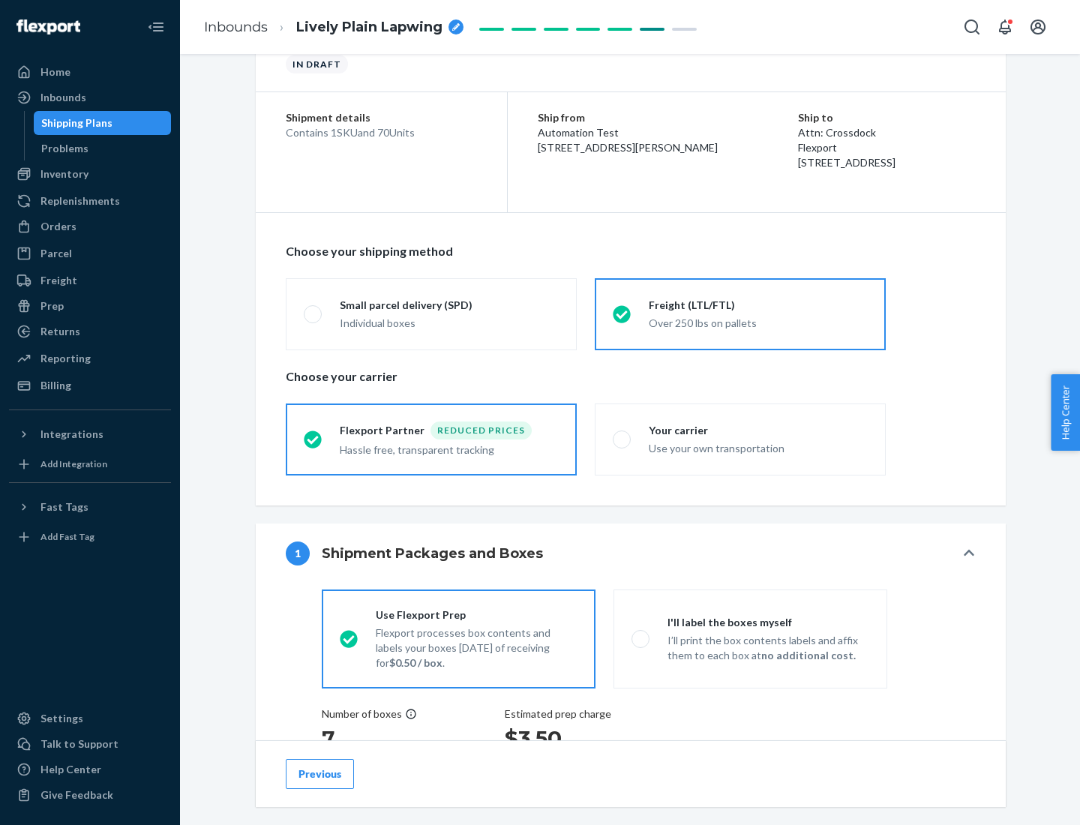
click at [740, 439] on div "Use your own transportation" at bounding box center [758, 447] width 219 height 18
click at [622, 439] on input "Your carrier Use your own transportation" at bounding box center [618, 439] width 10 height 10
radio input "true"
radio input "false"
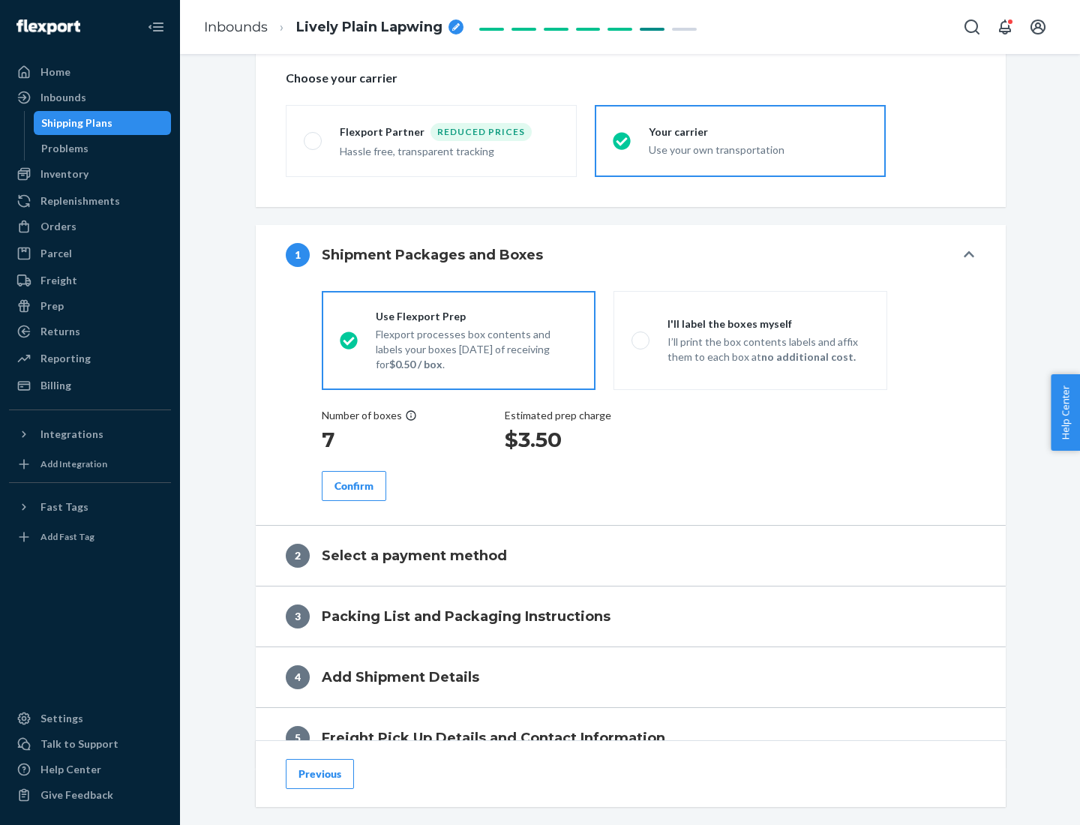
scroll to position [283, 0]
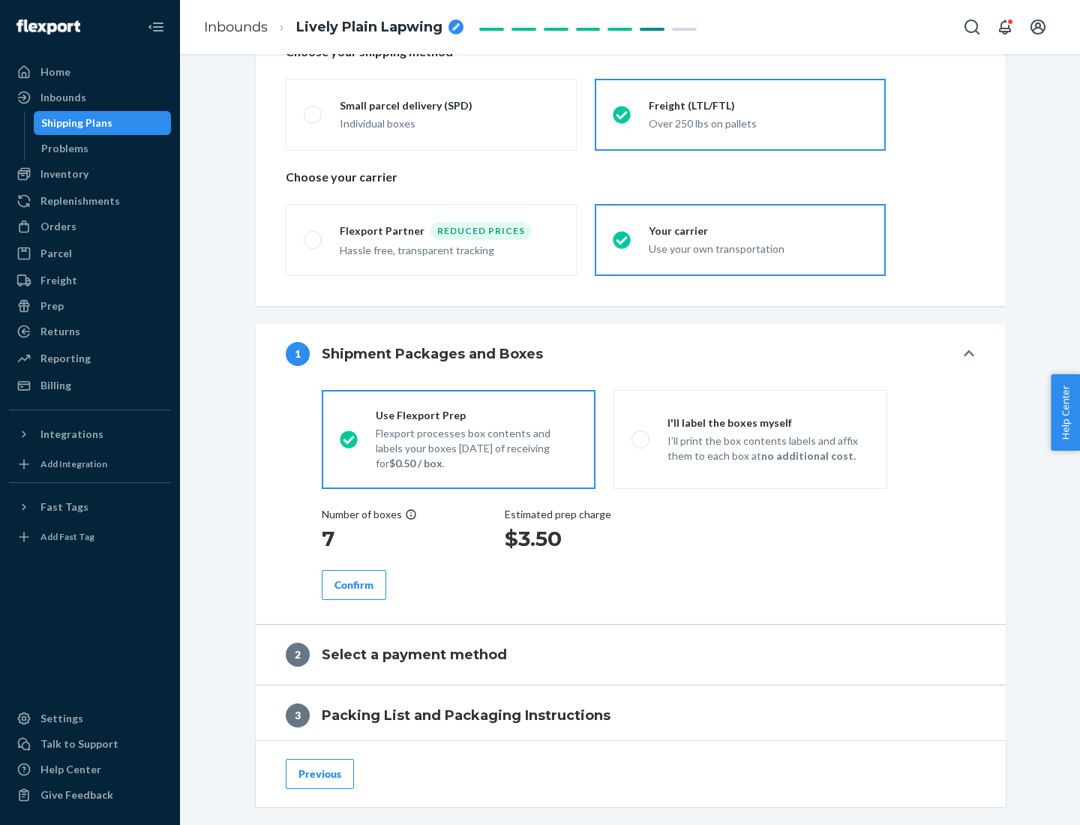
click at [750, 439] on p "I’ll print the box contents labels and affix them to each box at no additional …" at bounding box center [768, 448] width 202 height 30
click at [641, 439] on input "I'll label the boxes myself I’ll print the box contents labels and affix them t…" at bounding box center [636, 439] width 10 height 10
radio input "true"
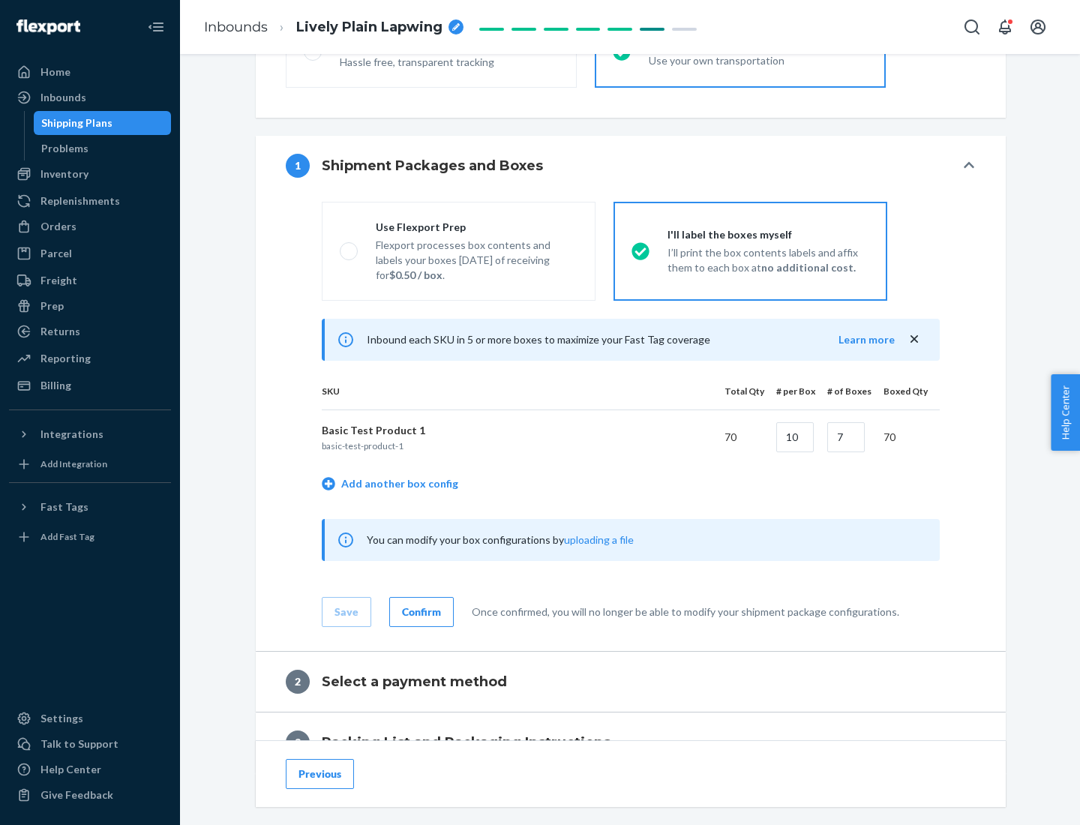
scroll to position [259, 0]
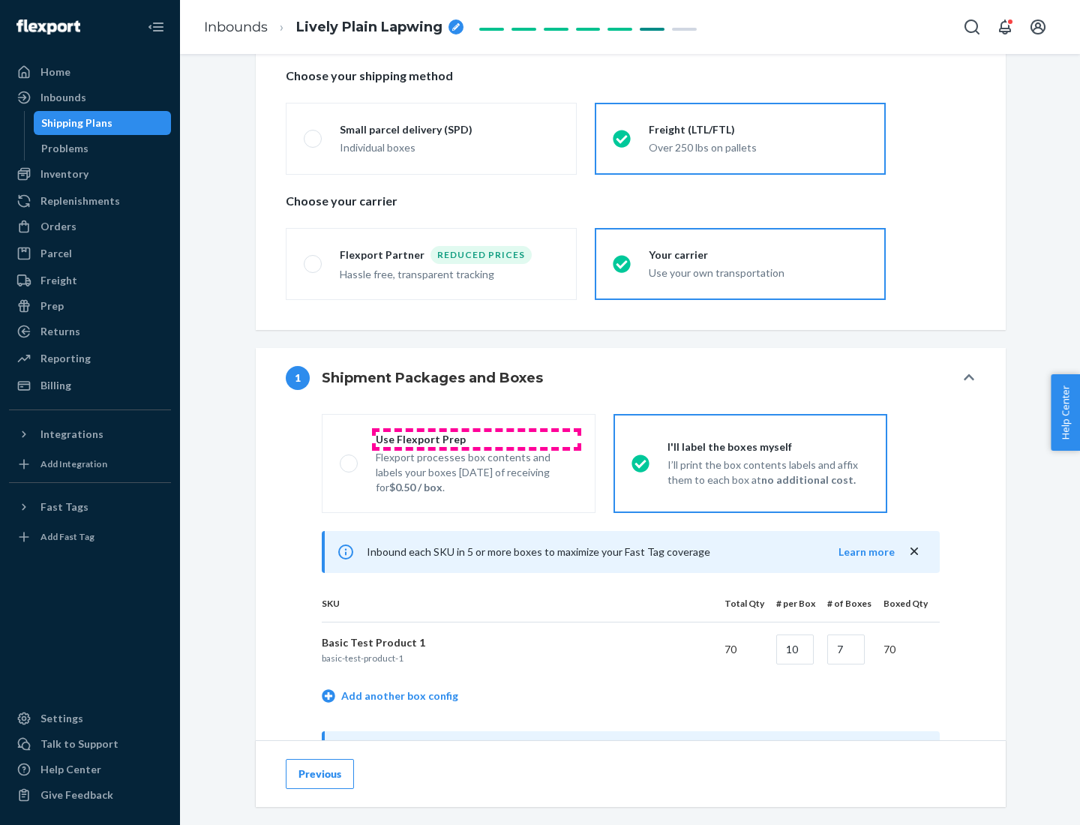
click at [476, 439] on div "Use Flexport Prep" at bounding box center [477, 439] width 202 height 15
click at [349, 458] on input "Use Flexport Prep Flexport processes box contents and labels your boxes [DATE] …" at bounding box center [345, 463] width 10 height 10
radio input "true"
radio input "false"
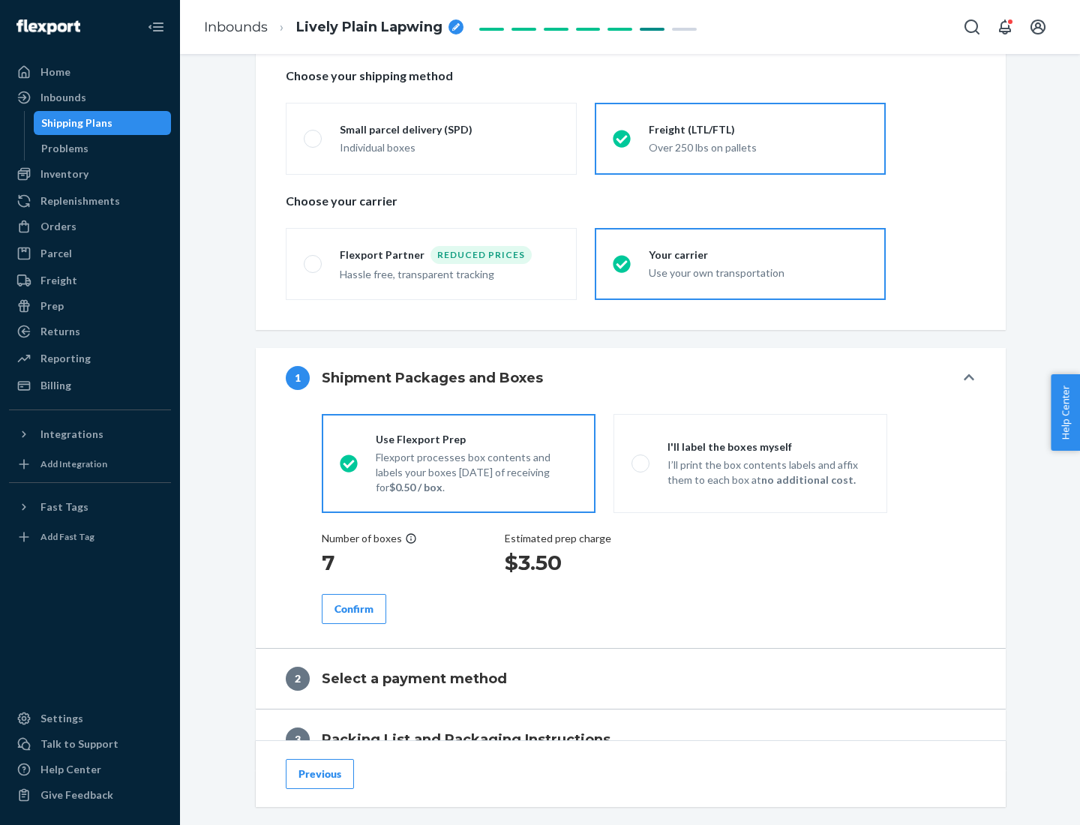
scroll to position [428, 0]
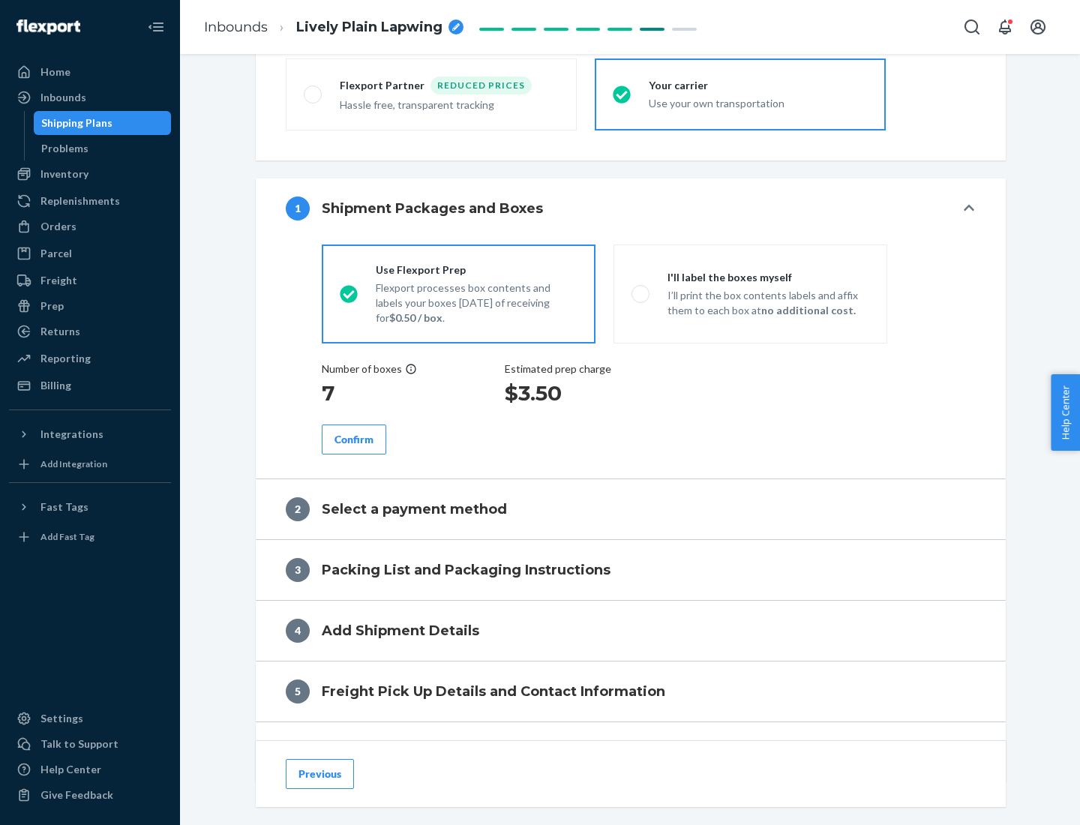
click at [354, 439] on div "Confirm" at bounding box center [353, 439] width 39 height 15
radio input "false"
